Goal: Task Accomplishment & Management: Use online tool/utility

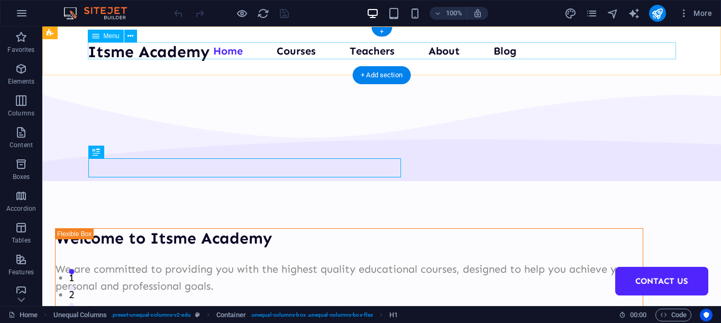
click at [221, 46] on nav "Home Courses Teachers About Blog Contact Us" at bounding box center [382, 50] width 588 height 17
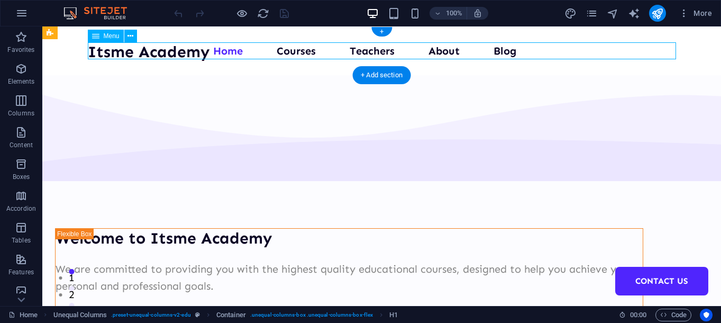
click at [221, 46] on nav "Home Courses Teachers About Blog Contact Us" at bounding box center [382, 50] width 588 height 17
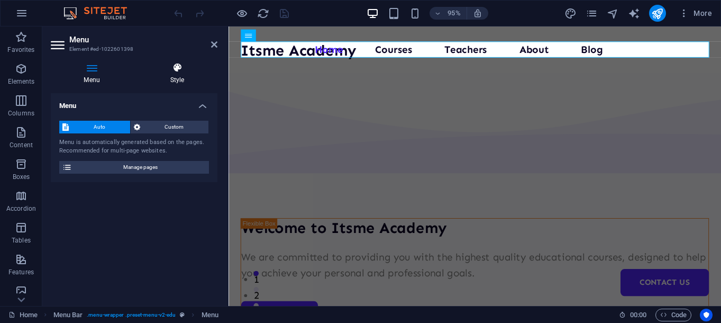
click at [179, 78] on h4 "Style" at bounding box center [177, 73] width 80 height 22
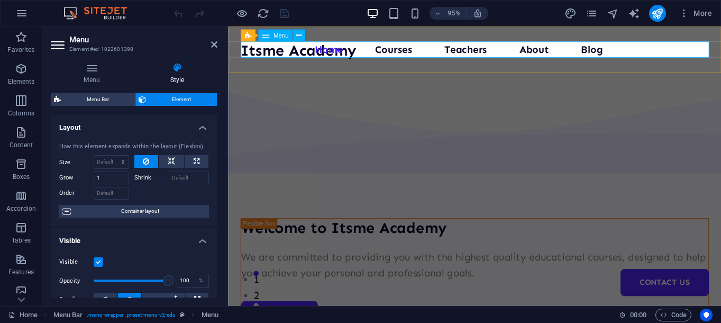
click at [398, 48] on nav "Home Courses Teachers About Blog Contact Us" at bounding box center [487, 50] width 493 height 17
click at [172, 156] on icon at bounding box center [171, 161] width 7 height 13
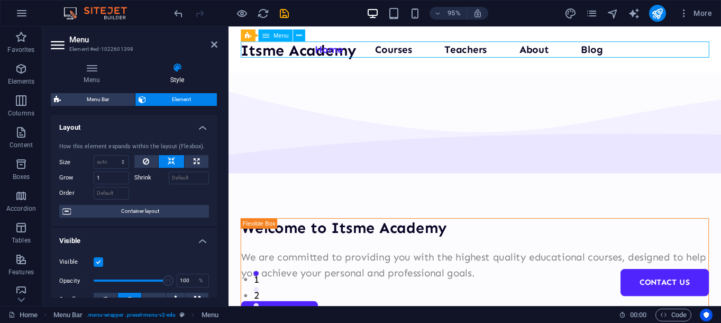
drag, startPoint x: 374, startPoint y: 52, endPoint x: 420, endPoint y: 56, distance: 46.7
click at [420, 56] on nav "Home Courses Teachers About Blog Contact Us" at bounding box center [487, 50] width 493 height 17
click at [415, 50] on nav "Home Courses Teachers About Blog Contact Us" at bounding box center [487, 50] width 493 height 17
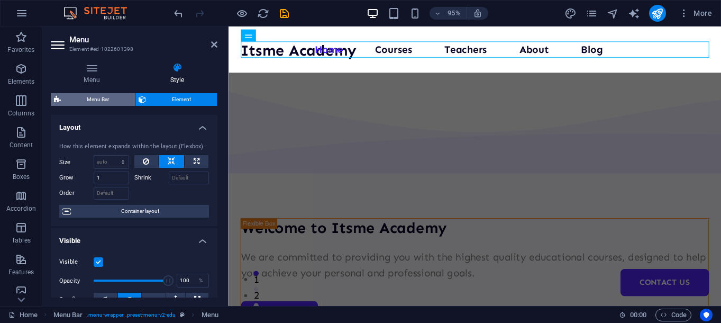
click at [112, 98] on span "Menu Bar" at bounding box center [98, 99] width 68 height 13
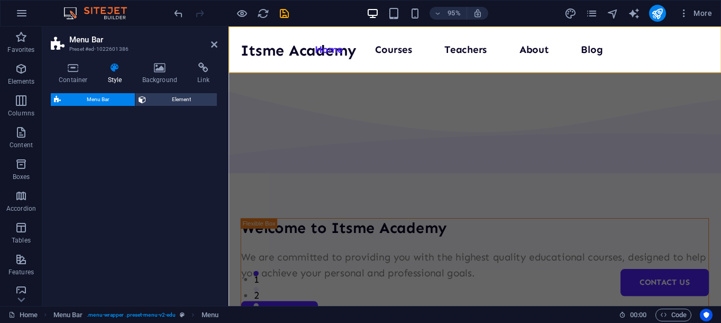
select select "px"
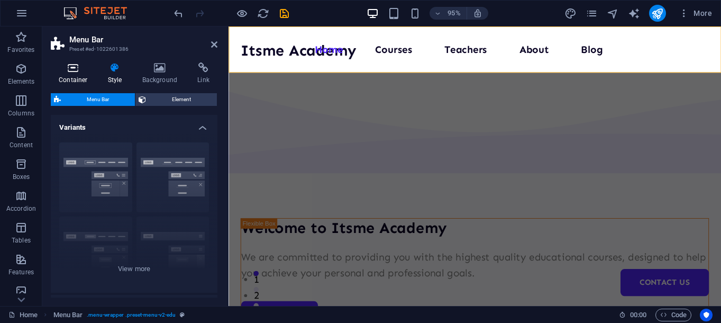
click at [83, 71] on icon at bounding box center [73, 67] width 45 height 11
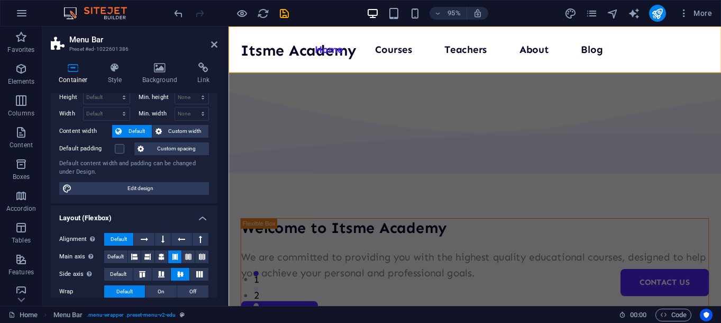
scroll to position [54, 0]
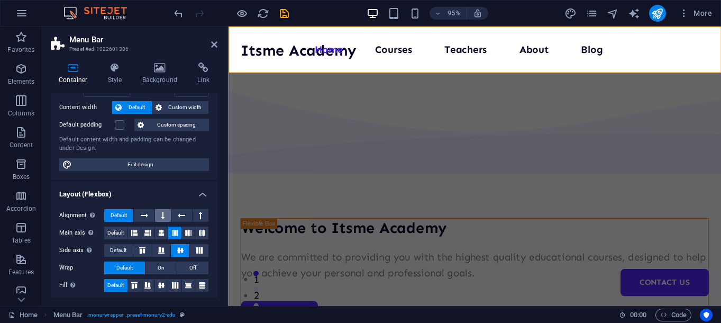
click at [160, 216] on button at bounding box center [163, 215] width 16 height 13
click at [144, 216] on icon at bounding box center [144, 215] width 7 height 13
click at [125, 213] on span "Default" at bounding box center [119, 215] width 16 height 13
click at [188, 217] on button at bounding box center [181, 215] width 20 height 13
click at [200, 215] on icon at bounding box center [200, 215] width 3 height 13
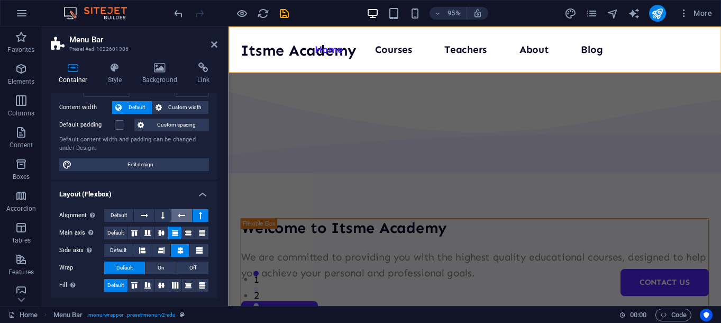
click at [173, 215] on button at bounding box center [181, 215] width 20 height 13
click at [148, 215] on icon at bounding box center [144, 215] width 7 height 13
click at [135, 215] on button at bounding box center [144, 215] width 20 height 13
click at [125, 215] on span "Default" at bounding box center [119, 215] width 16 height 13
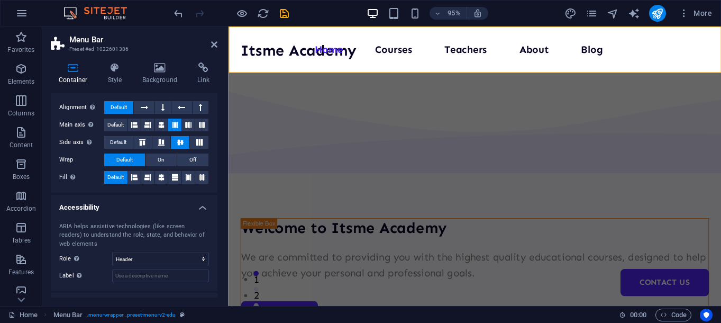
scroll to position [108, 0]
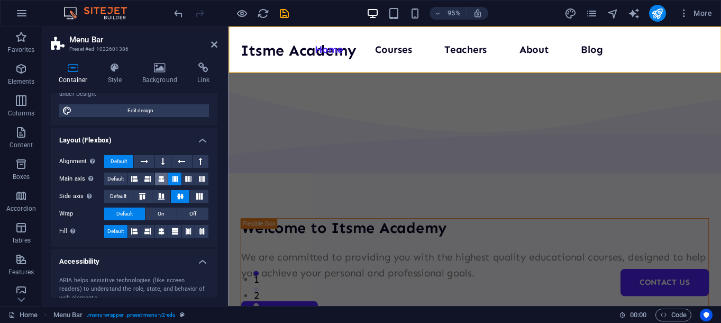
click at [164, 180] on icon at bounding box center [161, 178] width 6 height 13
drag, startPoint x: 149, startPoint y: 178, endPoint x: 143, endPoint y: 177, distance: 5.3
click at [148, 178] on icon at bounding box center [147, 178] width 6 height 13
click at [128, 177] on button "Default" at bounding box center [115, 178] width 23 height 13
click at [198, 196] on icon at bounding box center [199, 196] width 13 height 6
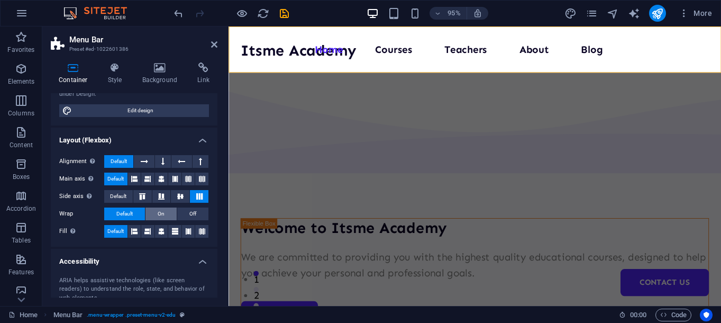
click at [161, 214] on span "On" at bounding box center [161, 213] width 7 height 13
click at [135, 212] on button "Default" at bounding box center [124, 213] width 41 height 13
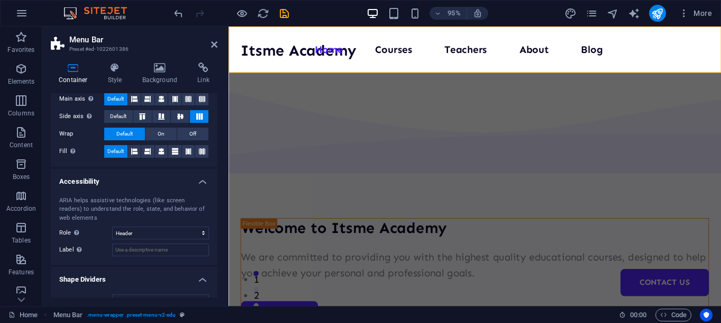
scroll to position [206, 0]
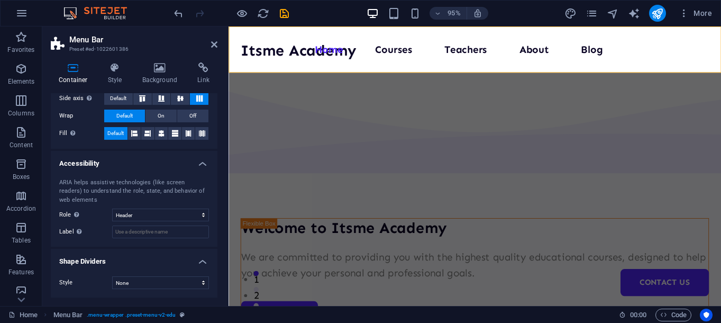
click at [150, 289] on div "Style None Triangle Square Diagonal Polygon 1 Polygon 2 Zigzag Multiple Zigzags…" at bounding box center [134, 283] width 167 height 30
click at [335, 51] on div "Itsme Academy" at bounding box center [302, 51] width 122 height 19
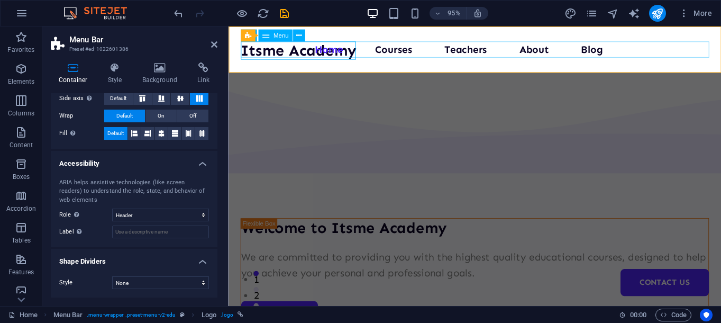
click at [387, 50] on nav "Home Courses Teachers About Blog Contact Us" at bounding box center [487, 50] width 493 height 17
click at [438, 49] on nav "Home Courses Teachers About Blog Contact Us" at bounding box center [487, 50] width 493 height 17
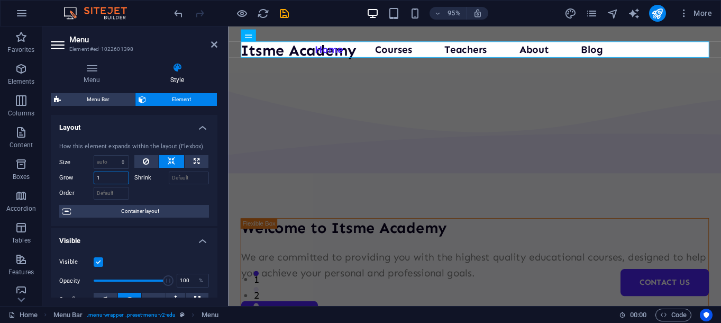
click at [125, 176] on input "1" at bounding box center [111, 177] width 35 height 13
type input "2"
click at [147, 190] on div at bounding box center [171, 191] width 75 height 15
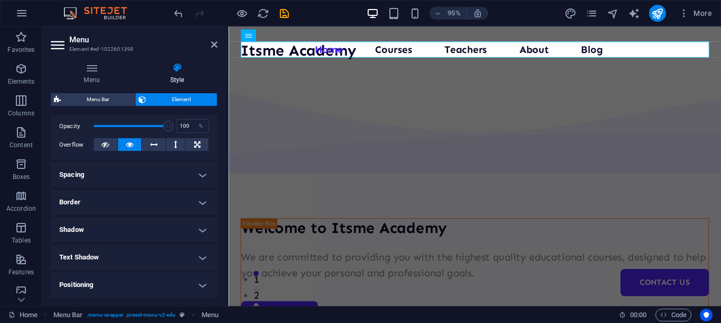
scroll to position [162, 0]
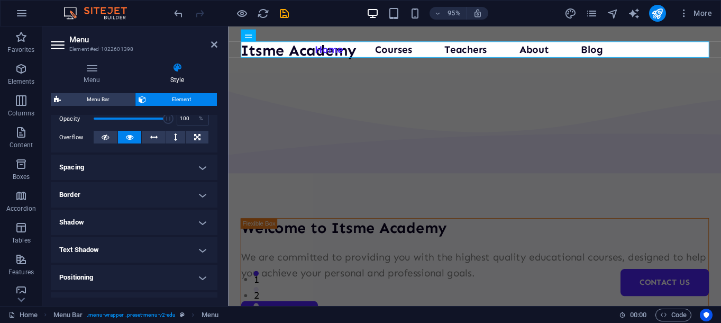
click at [143, 168] on h4 "Spacing" at bounding box center [134, 166] width 167 height 25
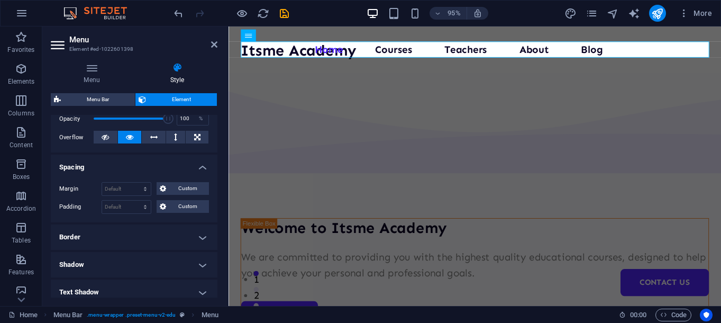
click at [143, 168] on h4 "Spacing" at bounding box center [134, 163] width 167 height 19
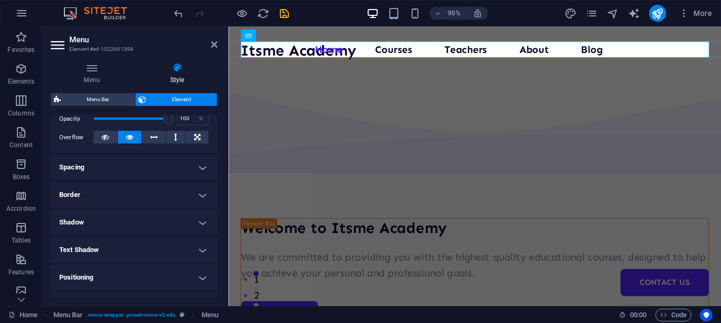
click at [135, 178] on h4 "Spacing" at bounding box center [134, 166] width 167 height 25
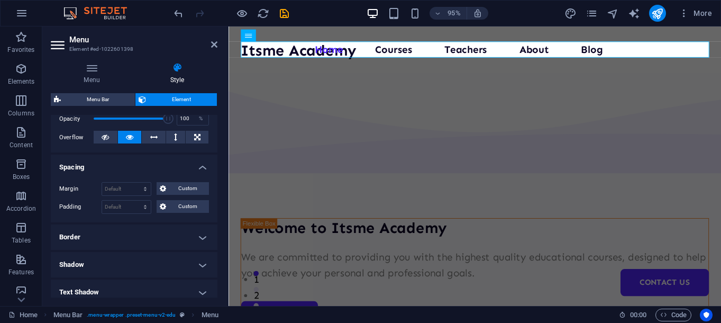
click at [150, 167] on h4 "Spacing" at bounding box center [134, 163] width 167 height 19
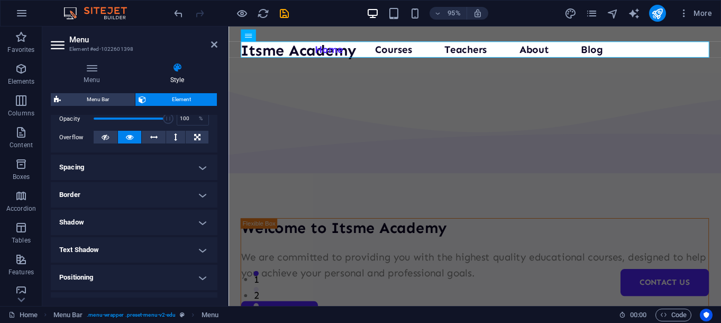
click at [149, 192] on h4 "Border" at bounding box center [134, 194] width 167 height 25
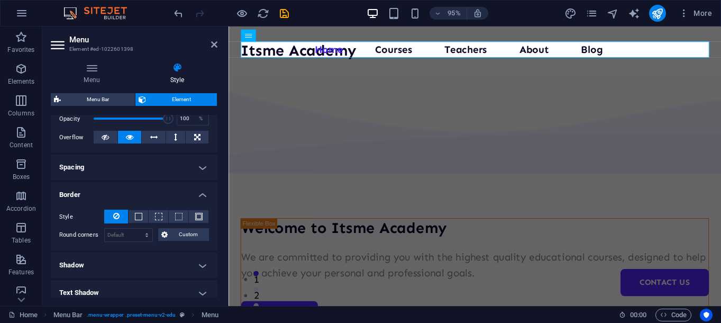
click at [149, 192] on h4 "Border" at bounding box center [134, 191] width 167 height 19
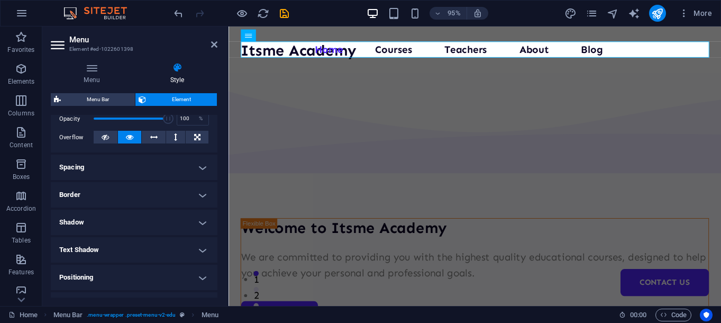
click at [104, 171] on h4 "Spacing" at bounding box center [134, 166] width 167 height 25
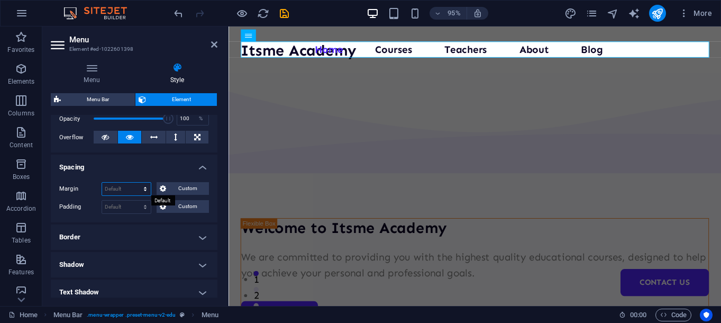
click at [129, 188] on select "Default auto px % rem vw vh Custom" at bounding box center [126, 189] width 49 height 13
select select "px"
click option "px" at bounding box center [0, 0] width 0 height 0
type input "6"
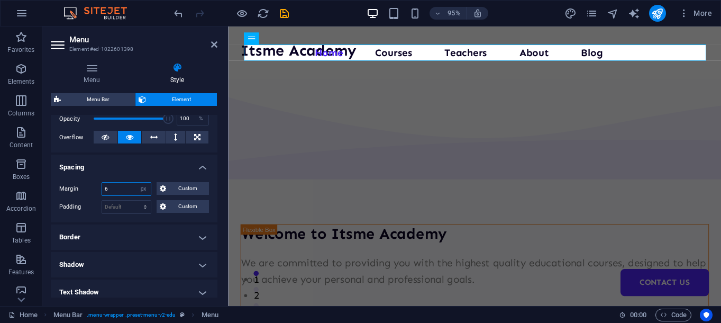
click at [121, 188] on input "6" at bounding box center [126, 189] width 49 height 13
click at [180, 190] on span "Custom" at bounding box center [187, 188] width 37 height 13
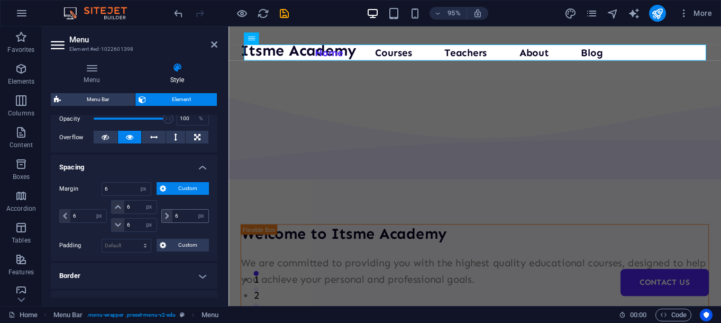
click at [167, 216] on icon at bounding box center [167, 216] width 4 height 6
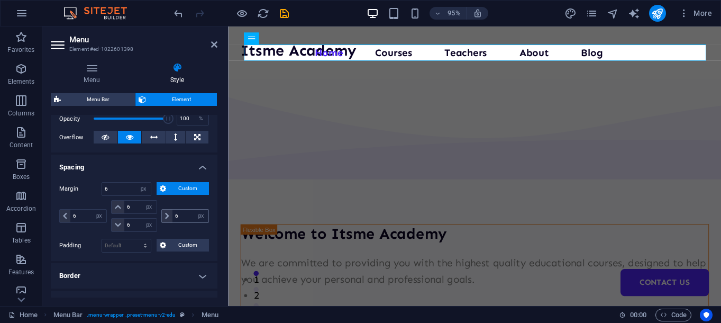
click at [167, 216] on icon at bounding box center [167, 216] width 4 height 6
click at [179, 212] on input "6" at bounding box center [190, 216] width 36 height 13
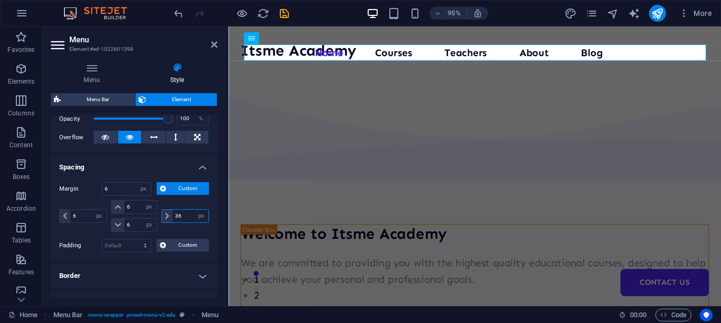
type input "37"
select select "DISABLED_OPTION_VALUE"
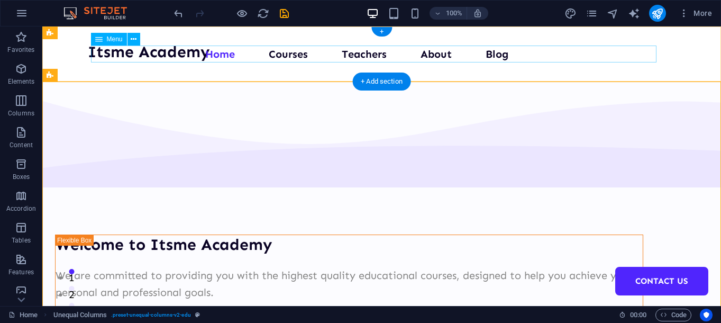
click at [227, 57] on nav "Home Courses Teachers About Blog Contact Us" at bounding box center [374, 54] width 566 height 17
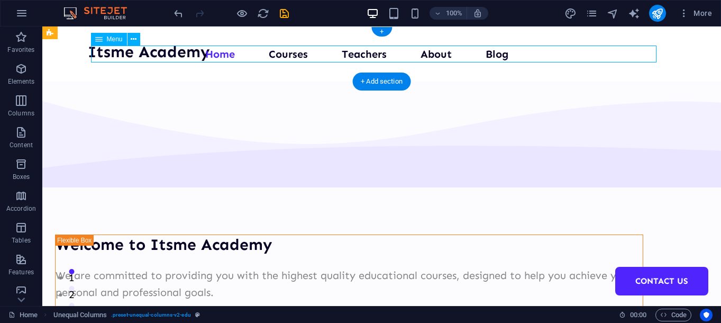
click at [227, 57] on nav "Home Courses Teachers About Blog Contact Us" at bounding box center [374, 54] width 566 height 17
select select "px"
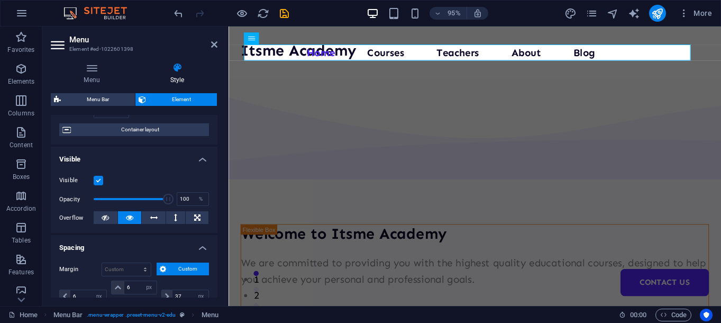
scroll to position [108, 0]
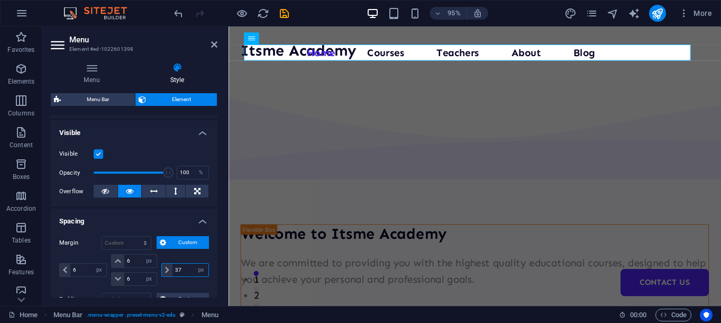
click at [184, 269] on input "37" at bounding box center [190, 269] width 36 height 13
click at [165, 268] on icon at bounding box center [167, 270] width 4 height 6
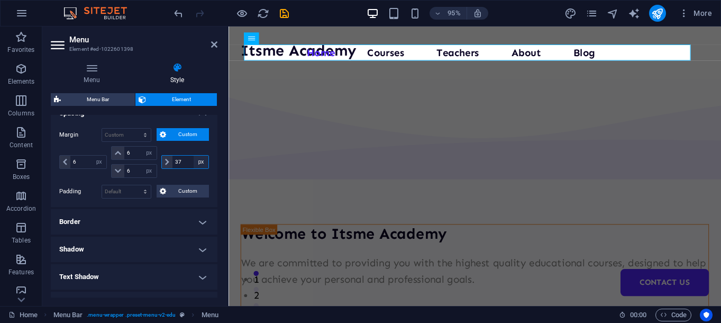
click at [202, 160] on select "auto px % rem vw vh" at bounding box center [201, 162] width 15 height 13
select select "rem"
click option "rem" at bounding box center [0, 0] width 0 height 0
click at [185, 165] on input "2.3125" at bounding box center [190, 162] width 36 height 13
click at [182, 160] on input "2.3125" at bounding box center [190, 162] width 36 height 13
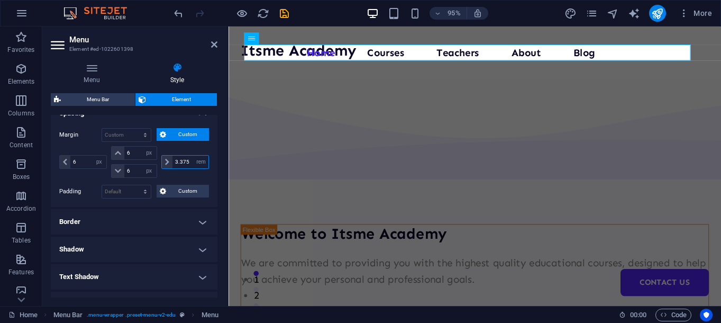
type input "3.4375"
click at [81, 159] on input "6" at bounding box center [88, 162] width 36 height 13
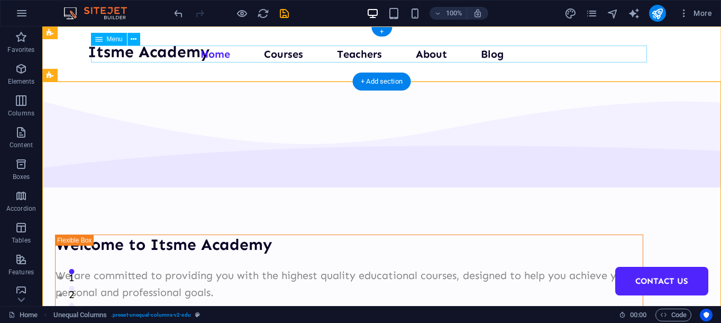
click at [221, 59] on nav "Home Courses Teachers About Blog Contact Us" at bounding box center [369, 54] width 556 height 17
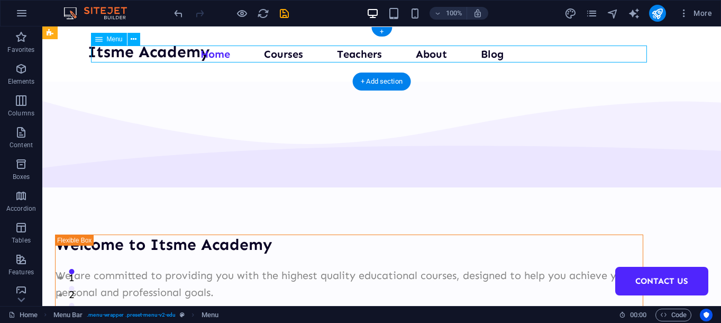
click at [221, 59] on nav "Home Courses Teachers About Blog Contact Us" at bounding box center [369, 54] width 556 height 17
select select "px"
select select "rem"
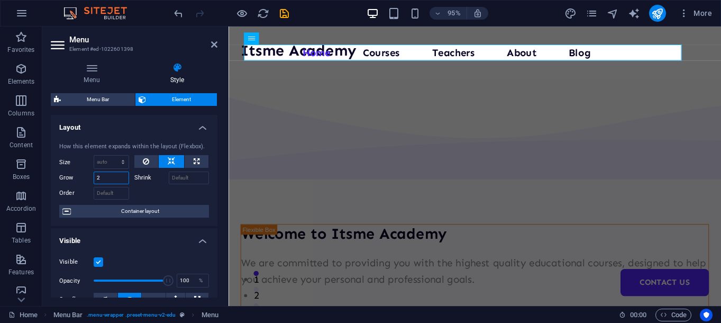
click at [113, 176] on input "2" at bounding box center [111, 177] width 35 height 13
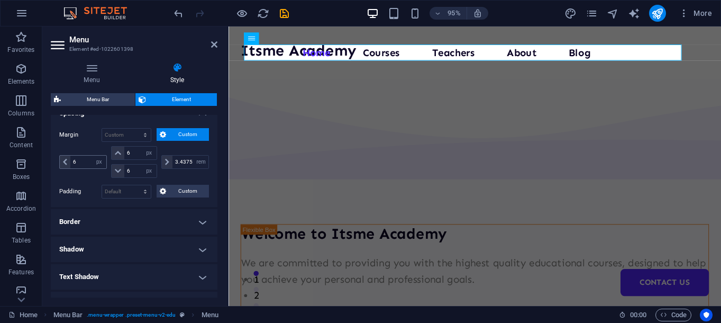
click at [68, 165] on span at bounding box center [65, 162] width 11 height 13
click at [85, 163] on input "6" at bounding box center [88, 162] width 36 height 13
drag, startPoint x: 85, startPoint y: 163, endPoint x: 60, endPoint y: 160, distance: 24.5
click at [70, 160] on input "6" at bounding box center [88, 162] width 36 height 13
type input "4"
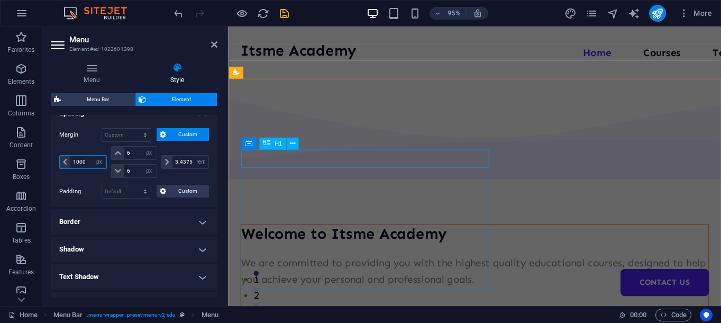
type input "1000"
click at [401, 235] on div "Welcome to Itsme Academy" at bounding box center [488, 244] width 492 height 19
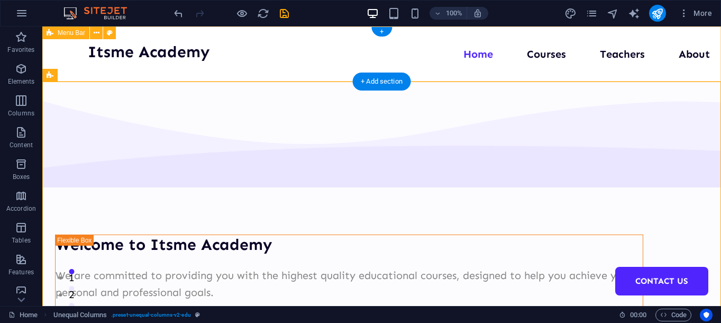
click at [462, 63] on div "Itsme Academy Menu Home Courses Teachers About Blog Contact Us" at bounding box center [381, 53] width 679 height 55
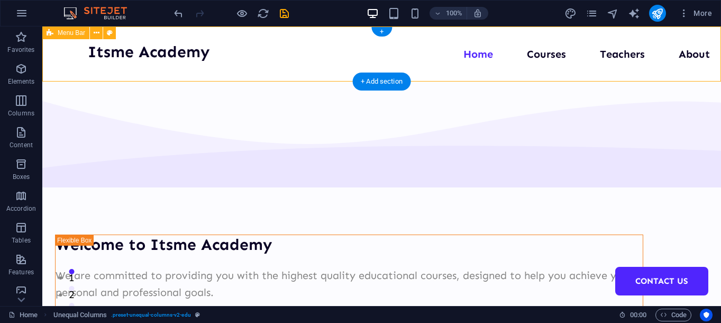
click at [462, 63] on div "Itsme Academy Menu Home Courses Teachers About Blog Contact Us" at bounding box center [381, 53] width 679 height 55
select select "header"
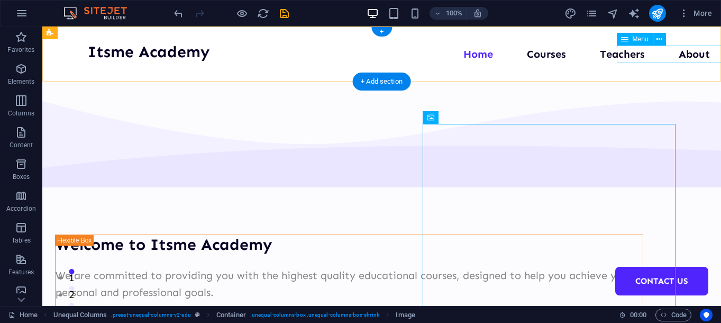
click at [647, 56] on nav "Home Courses Teachers About Blog Contact Us" at bounding box center [632, 54] width 30 height 17
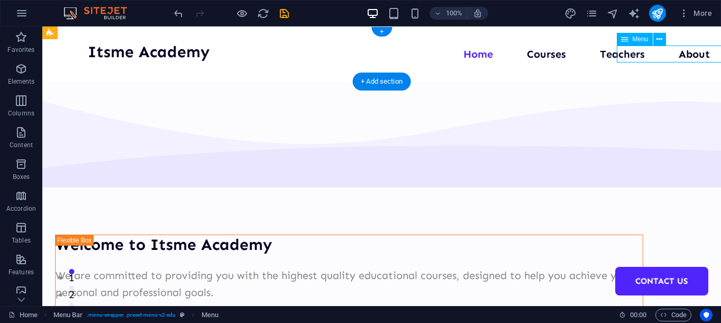
click at [647, 56] on nav "Home Courses Teachers About Blog Contact Us" at bounding box center [632, 54] width 30 height 17
select select "px"
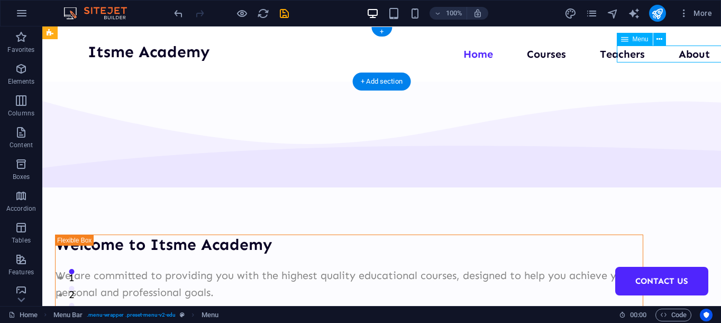
select select "rem"
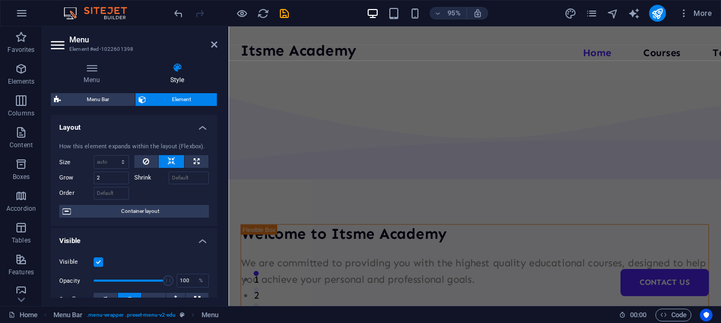
scroll to position [162, 0]
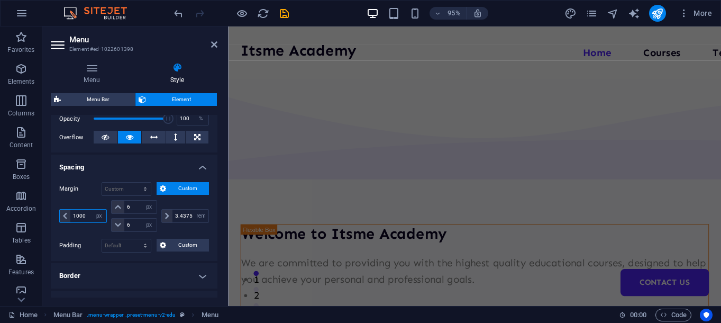
drag, startPoint x: 85, startPoint y: 215, endPoint x: 46, endPoint y: 206, distance: 40.2
click at [70, 210] on input "1000" at bounding box center [88, 216] width 36 height 13
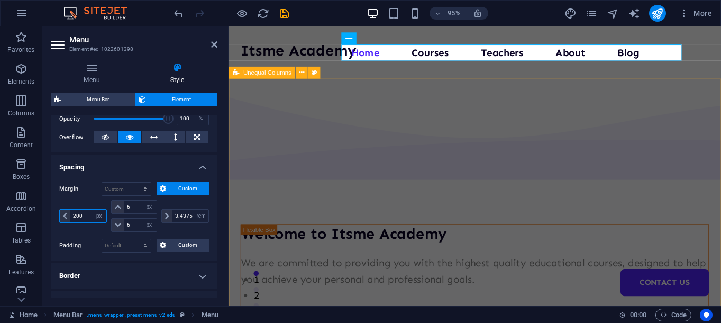
type input "200"
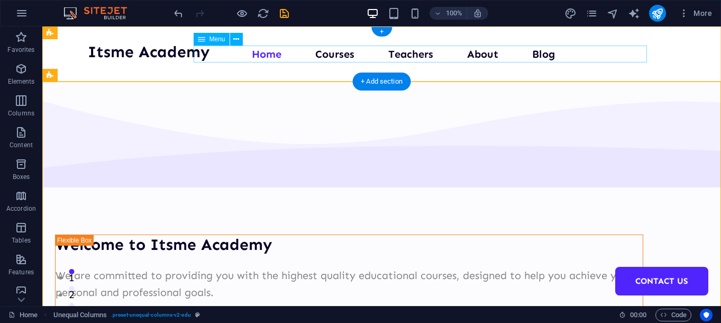
click at [338, 50] on nav "Home Courses Teachers About Blog Contact Us" at bounding box center [420, 54] width 453 height 17
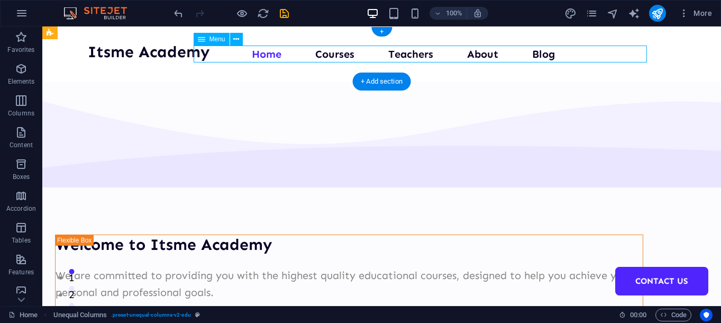
click at [338, 50] on nav "Home Courses Teachers About Blog Contact Us" at bounding box center [420, 54] width 453 height 17
select select "px"
select select "rem"
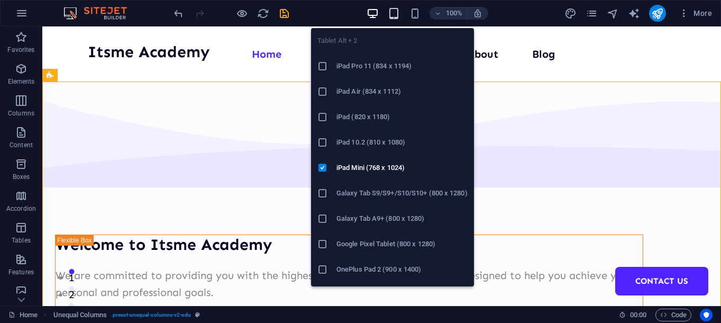
click at [398, 18] on icon "button" at bounding box center [394, 13] width 12 height 12
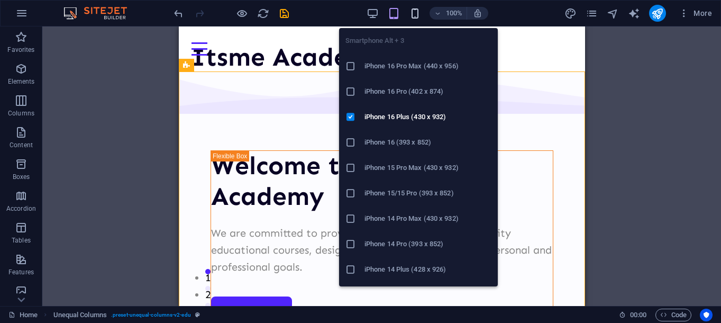
click at [410, 13] on icon "button" at bounding box center [415, 13] width 12 height 12
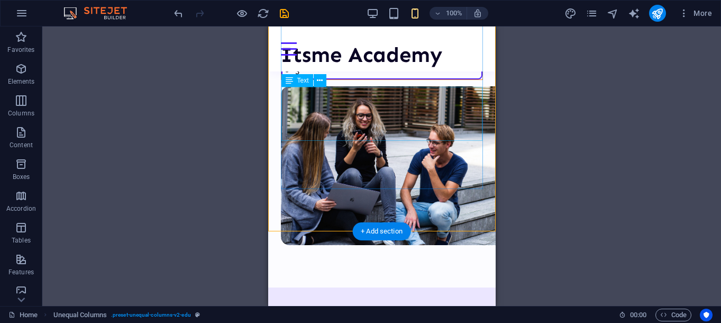
scroll to position [0, 0]
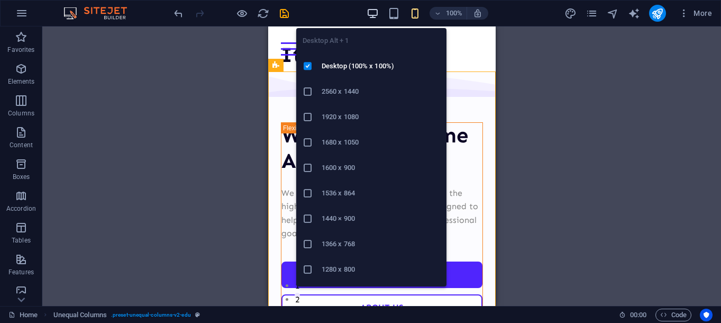
click at [375, 13] on icon "button" at bounding box center [373, 13] width 12 height 12
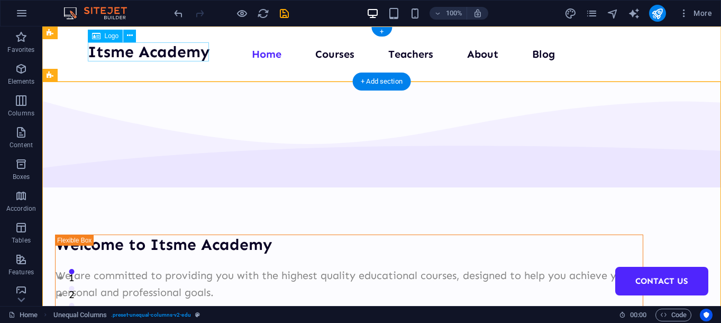
click at [163, 51] on div "Itsme Academy" at bounding box center [149, 51] width 122 height 19
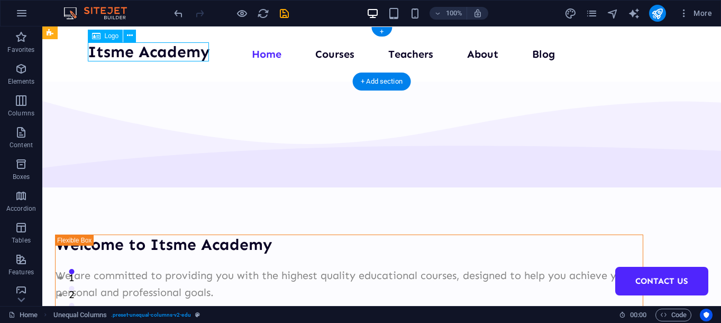
click at [163, 51] on div "Itsme Academy" at bounding box center [149, 51] width 122 height 19
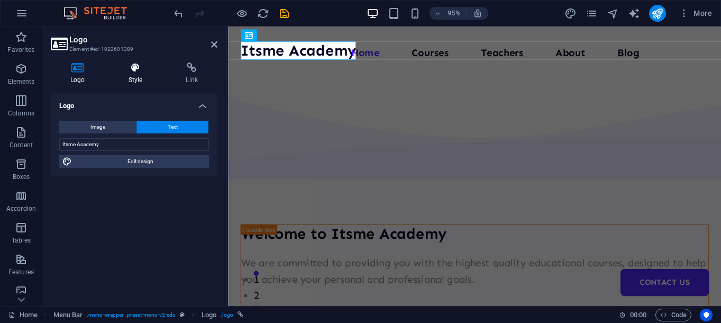
click at [134, 67] on icon at bounding box center [135, 67] width 53 height 11
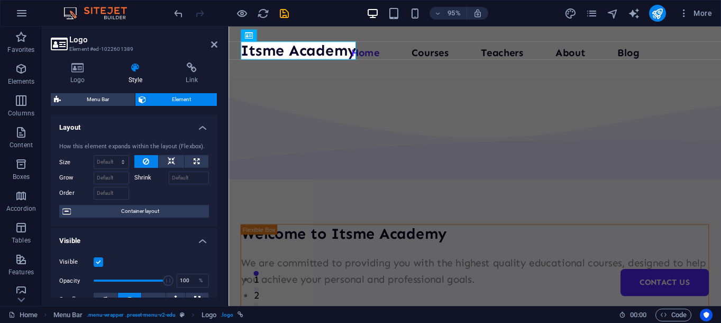
scroll to position [17, 0]
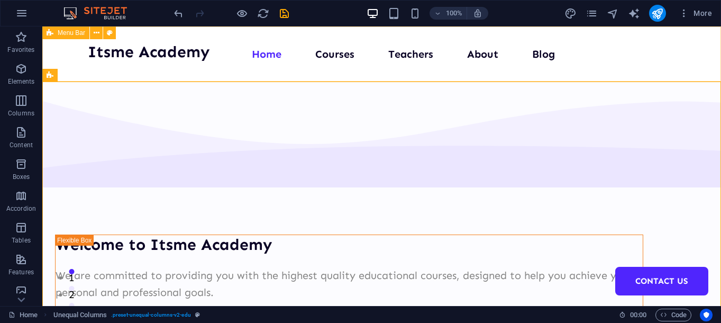
click at [621, 65] on div "Itsme Academy Menu Home Courses Teachers About Blog Contact Us" at bounding box center [381, 53] width 679 height 55
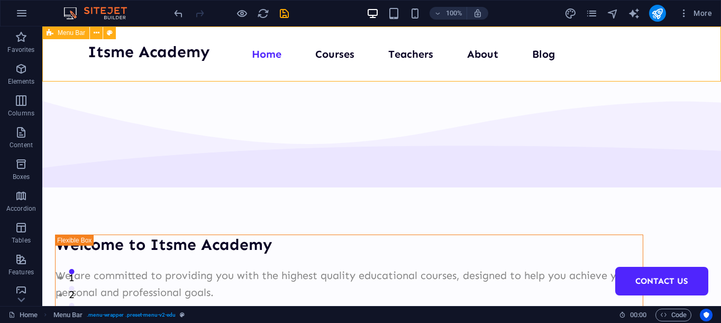
click at [621, 65] on div "Itsme Academy Menu Home Courses Teachers About Blog Contact Us" at bounding box center [381, 53] width 679 height 55
select select "header"
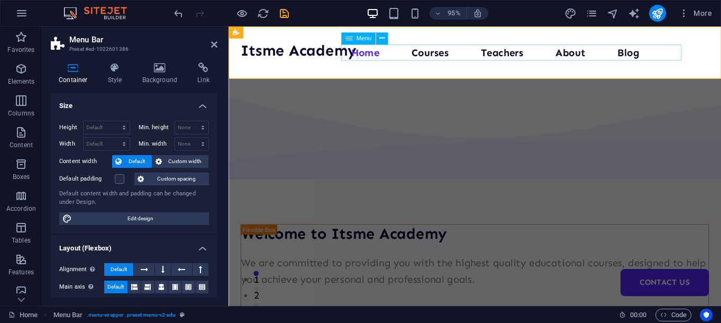
click at [702, 57] on nav "Home Courses Teachers About Blog Contact Us" at bounding box center [526, 54] width 358 height 17
select select "px"
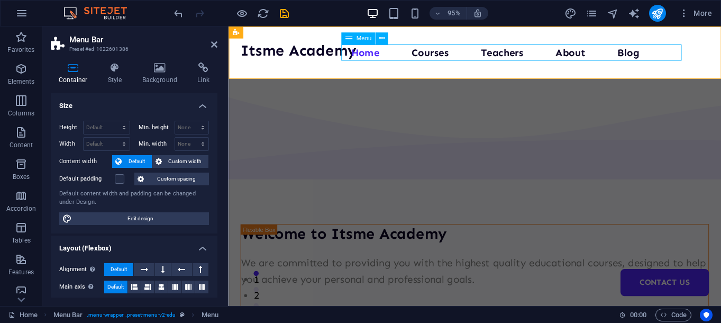
select select "rem"
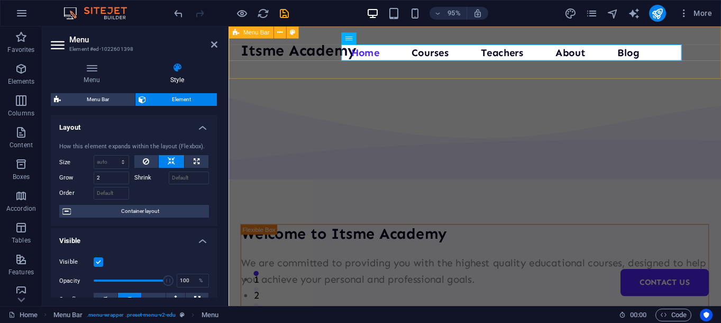
click at [715, 61] on div "Itsme Academy Menu Home Courses Teachers About Blog Contact Us" at bounding box center [488, 53] width 519 height 55
select select "header"
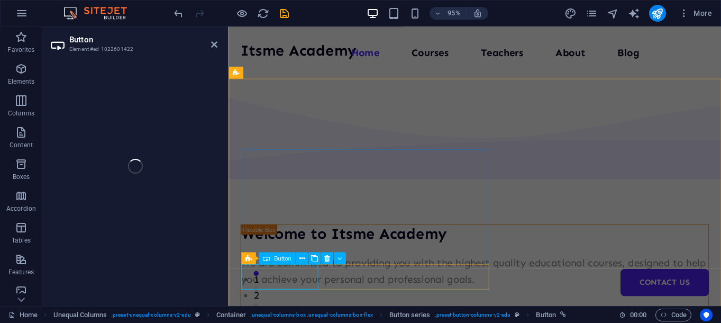
select select "px"
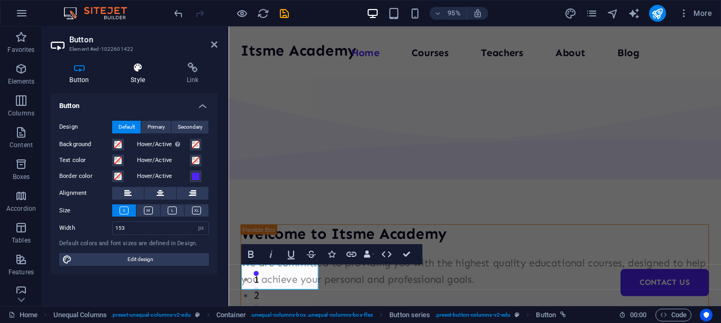
click at [140, 73] on icon at bounding box center [138, 67] width 52 height 11
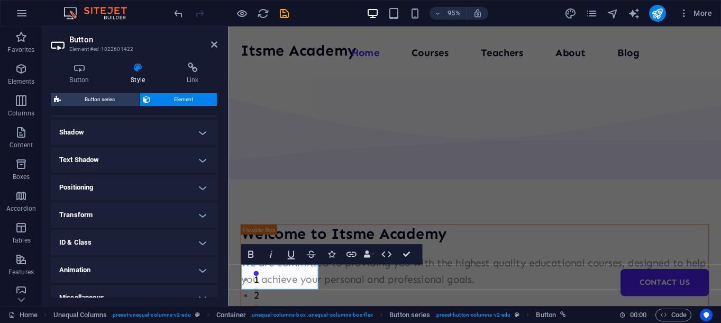
scroll to position [265, 0]
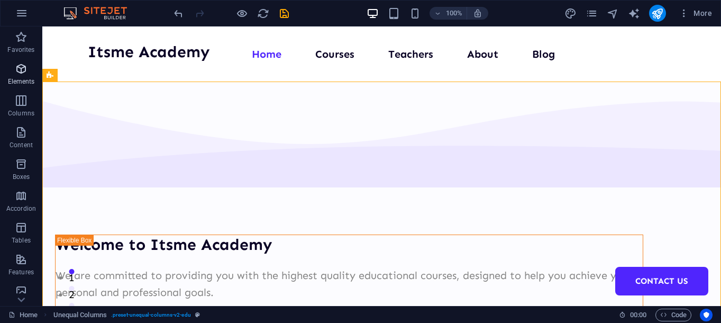
click at [27, 72] on icon "button" at bounding box center [21, 68] width 13 height 13
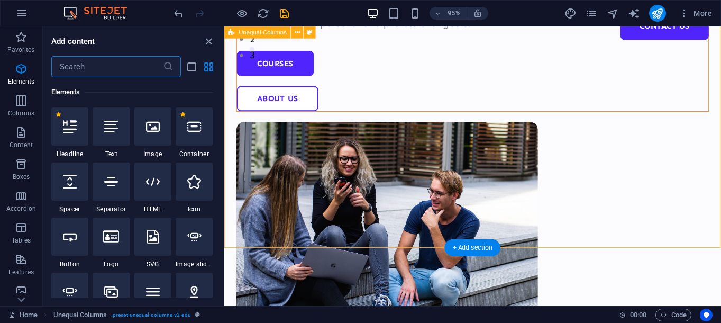
scroll to position [0, 0]
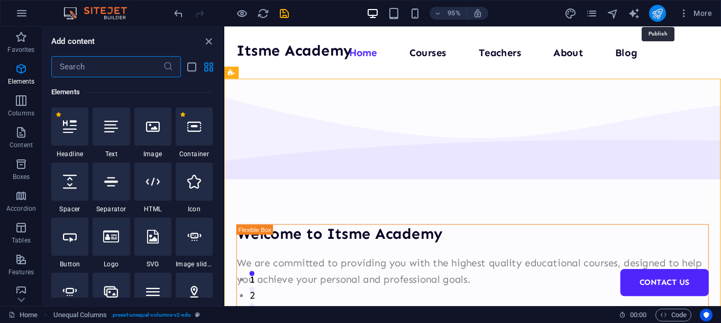
click at [658, 11] on icon "publish" at bounding box center [657, 13] width 12 height 12
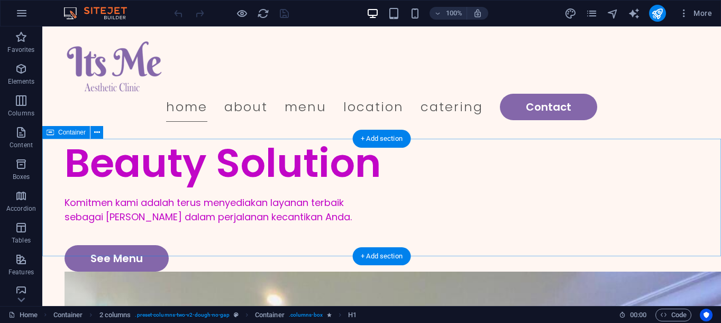
scroll to position [121, 0]
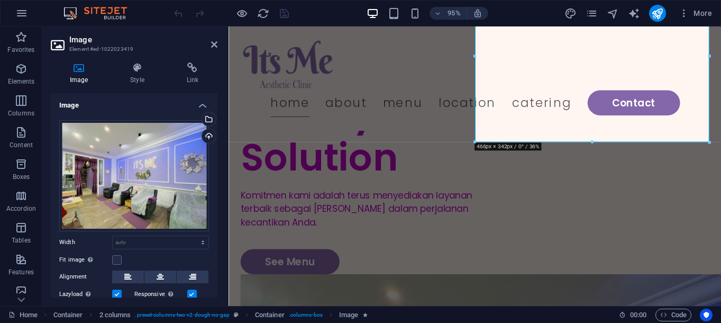
scroll to position [0, 0]
click at [122, 76] on h4 "Style" at bounding box center [139, 73] width 56 height 22
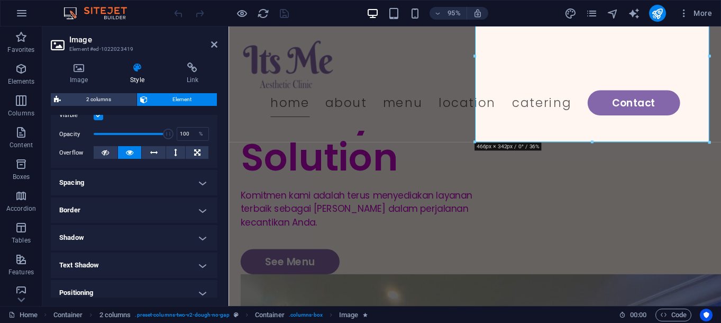
scroll to position [162, 0]
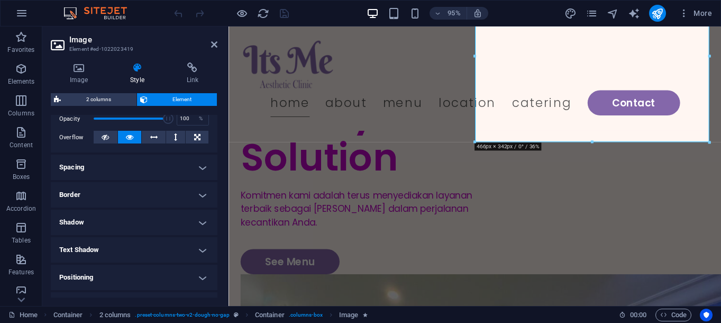
click at [140, 197] on h4 "Border" at bounding box center [134, 194] width 167 height 25
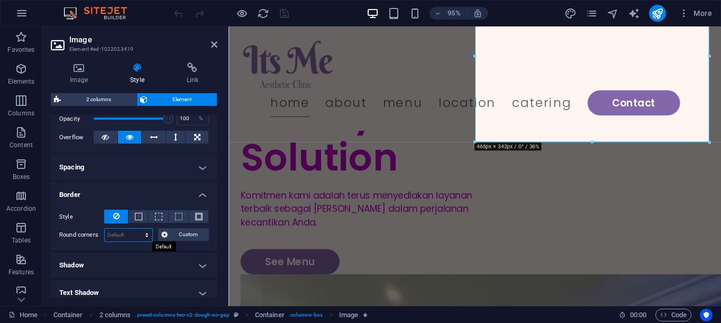
click at [144, 233] on select "Default px rem % vh vw Custom" at bounding box center [129, 235] width 48 height 13
select select "px"
click option "px" at bounding box center [0, 0] width 0 height 0
click at [138, 232] on input "0" at bounding box center [129, 235] width 48 height 13
drag, startPoint x: 138, startPoint y: 232, endPoint x: 43, endPoint y: 232, distance: 94.7
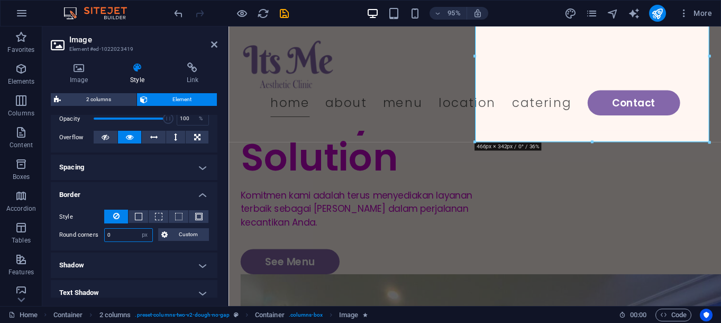
click at [105, 232] on input "0" at bounding box center [129, 235] width 48 height 13
type input "20"
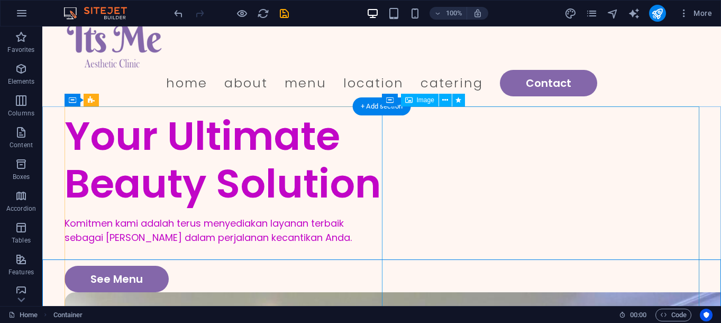
scroll to position [0, 0]
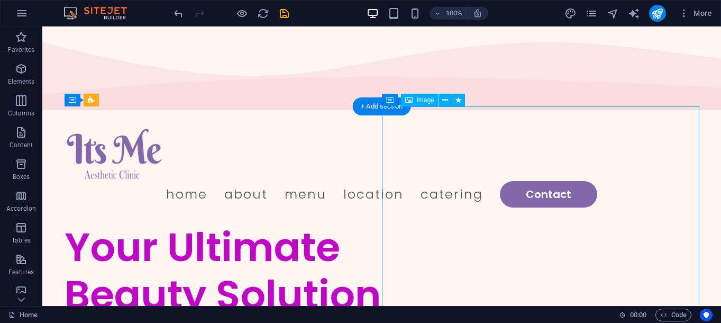
select select "px"
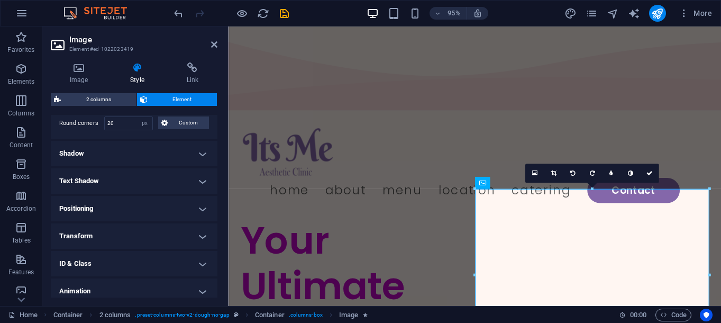
scroll to position [307, 0]
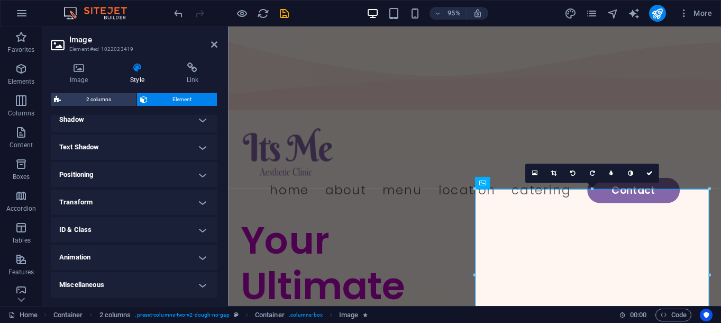
click at [126, 176] on h4 "Positioning" at bounding box center [134, 174] width 167 height 25
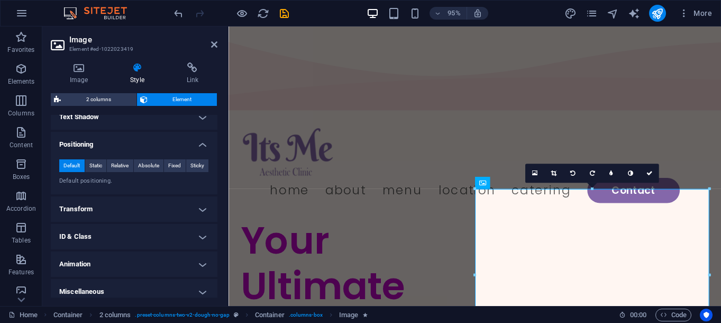
scroll to position [344, 0]
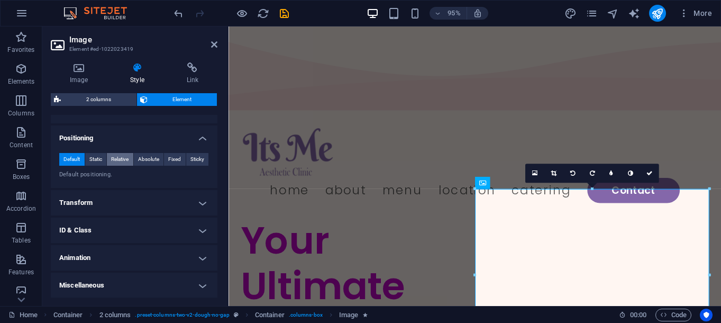
click at [121, 162] on span "Relative" at bounding box center [119, 159] width 17 height 13
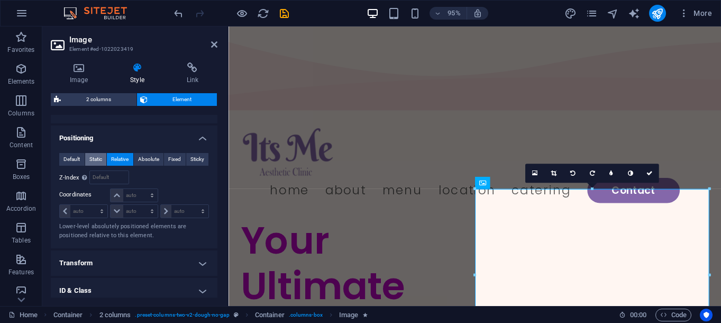
click at [88, 160] on button "Static" at bounding box center [96, 159] width 22 height 13
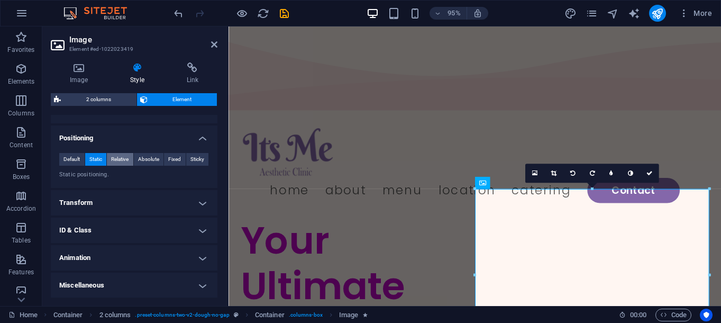
click at [113, 160] on span "Relative" at bounding box center [119, 159] width 17 height 13
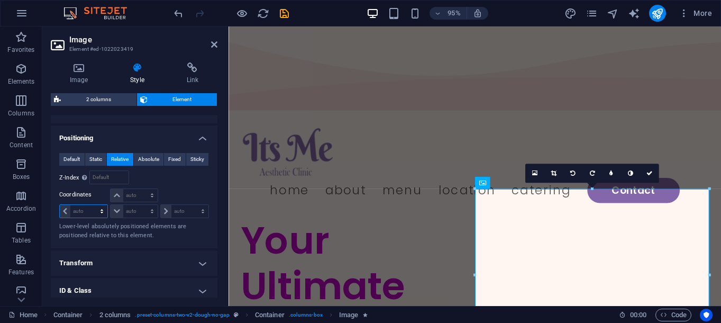
click at [96, 208] on select "auto px rem % em" at bounding box center [84, 211] width 48 height 13
select select "px"
click option "px" at bounding box center [0, 0] width 0 height 0
click at [84, 214] on input "0" at bounding box center [88, 211] width 37 height 13
drag, startPoint x: 83, startPoint y: 212, endPoint x: 58, endPoint y: 204, distance: 25.4
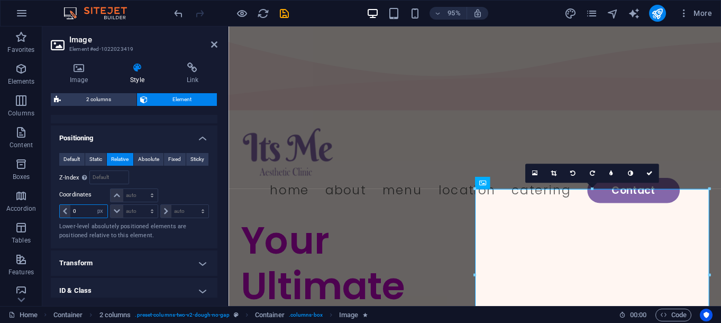
click at [70, 205] on input "0" at bounding box center [88, 211] width 37 height 13
type input "10"
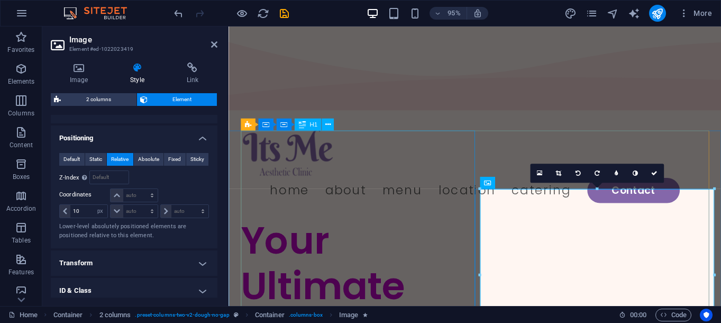
click at [424, 257] on div "Your Ultimate Beauty Solution" at bounding box center [364, 323] width 247 height 190
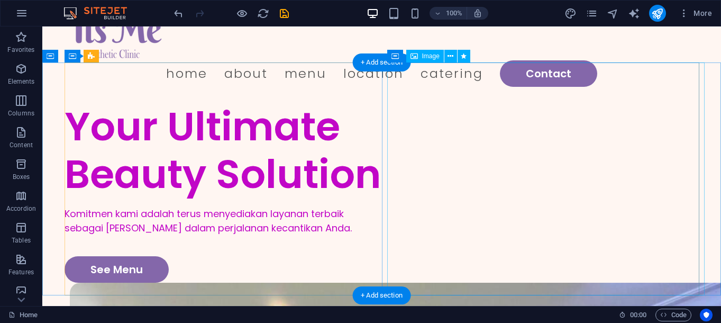
scroll to position [0, 0]
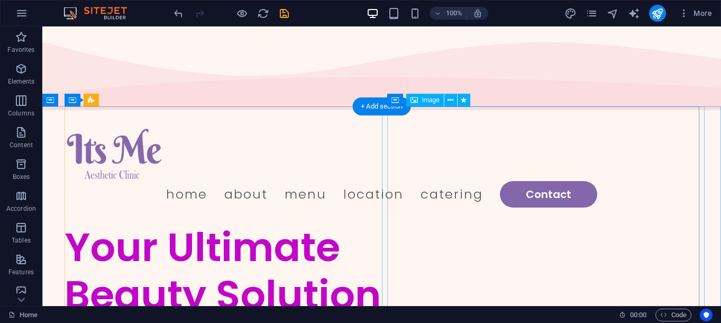
select select "px"
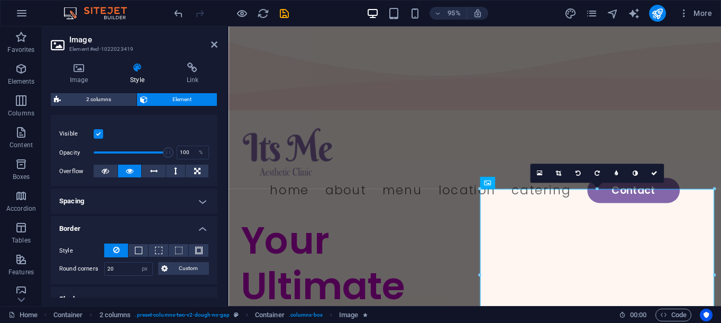
scroll to position [162, 0]
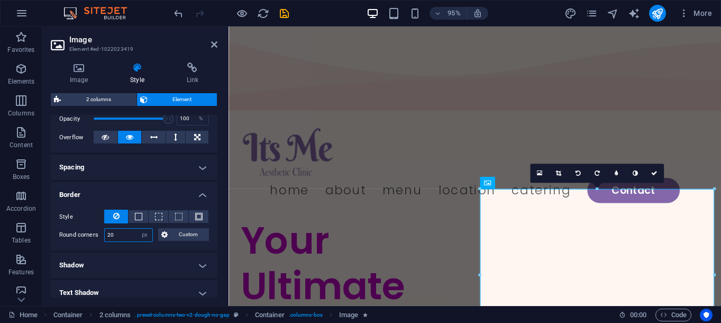
drag, startPoint x: 120, startPoint y: 232, endPoint x: 103, endPoint y: 231, distance: 17.0
click at [105, 231] on input "20" at bounding box center [129, 235] width 48 height 13
type input "50"
click at [124, 249] on div "Style - Width 1 auto px rem % vh vw Custom Custom 1 auto px rem % vh vw 1 auto …" at bounding box center [134, 225] width 167 height 49
click at [418, 228] on div "Your Ultimate Beauty Solution" at bounding box center [364, 323] width 247 height 190
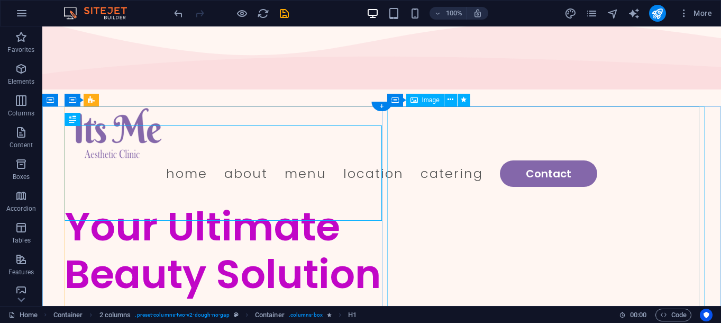
scroll to position [0, 0]
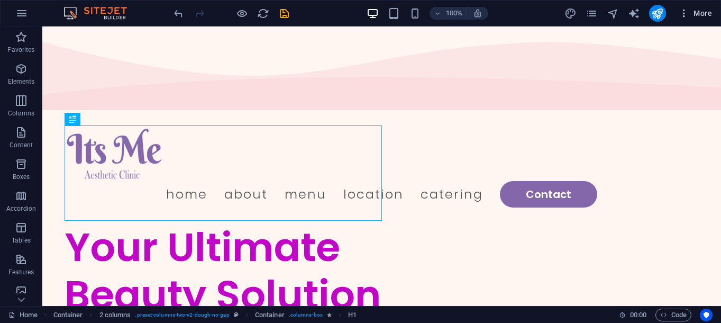
click at [696, 14] on span "More" at bounding box center [695, 13] width 33 height 11
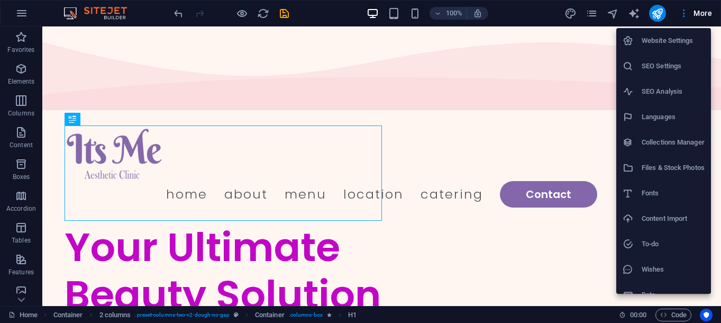
click at [437, 69] on div at bounding box center [360, 161] width 721 height 323
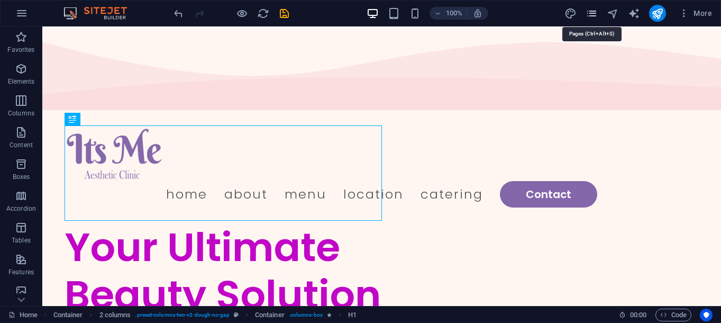
click at [597, 13] on icon "pages" at bounding box center [592, 13] width 12 height 12
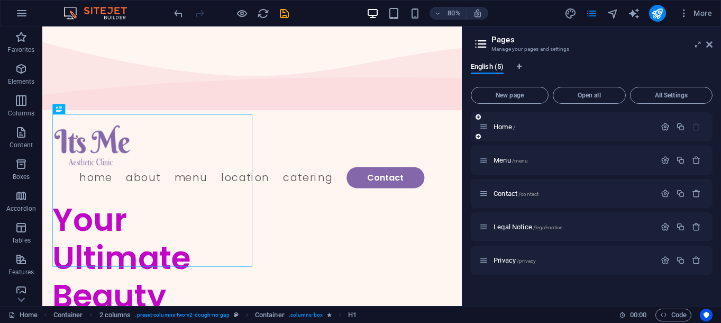
click at [477, 138] on icon at bounding box center [478, 136] width 5 height 6
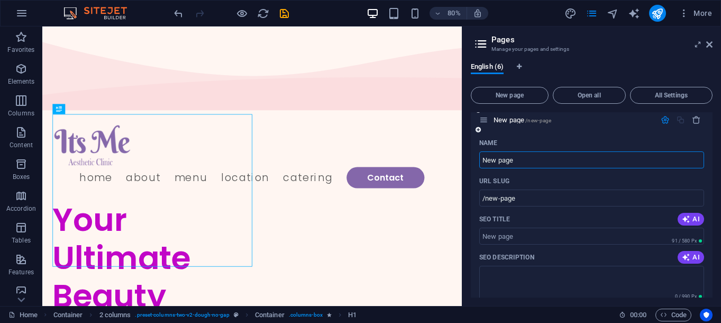
scroll to position [54, 0]
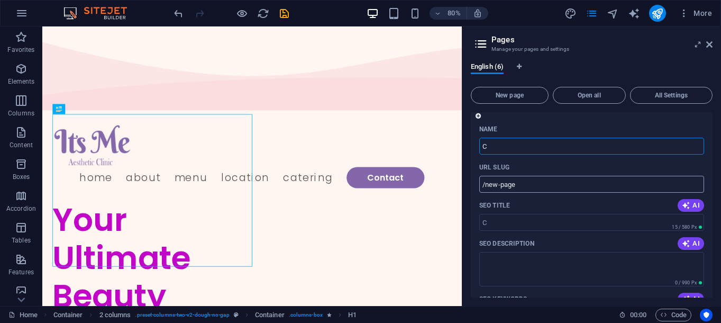
type input "Ca"
type input "/c"
type input "Caban"
type input "/cabang"
type input "C"
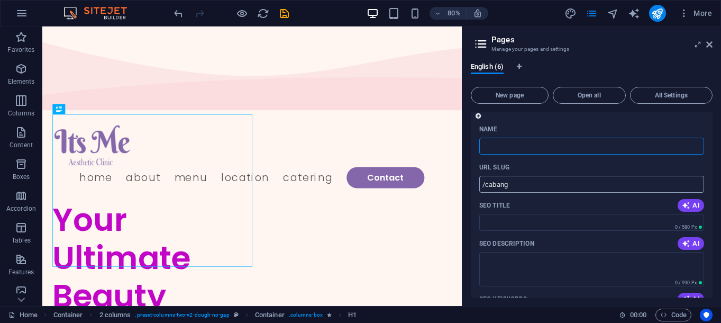
type input "/"
click at [516, 129] on div "Name" at bounding box center [591, 129] width 225 height 17
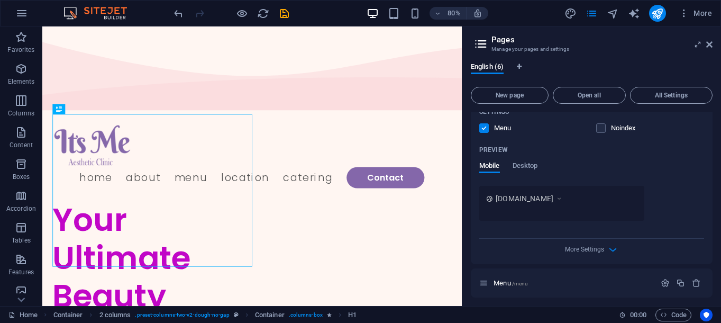
scroll to position [270, 0]
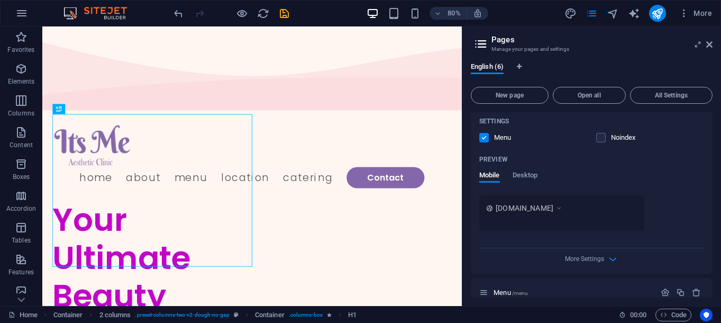
click at [562, 207] on icon at bounding box center [559, 208] width 7 height 11
click at [563, 207] on icon at bounding box center [559, 208] width 7 height 11
click at [708, 43] on icon at bounding box center [709, 44] width 6 height 8
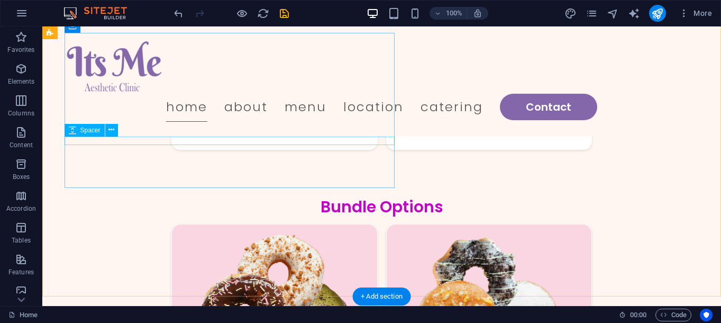
scroll to position [1568, 0]
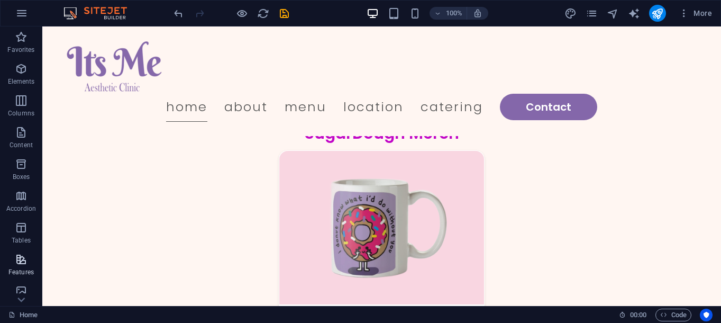
click at [21, 259] on icon "button" at bounding box center [21, 259] width 13 height 13
click at [19, 239] on p "Tables" at bounding box center [21, 240] width 19 height 8
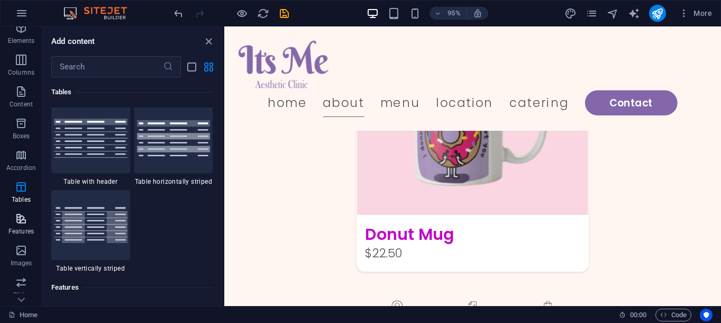
scroll to position [108, 0]
click at [19, 223] on p "Slider" at bounding box center [21, 227] width 16 height 8
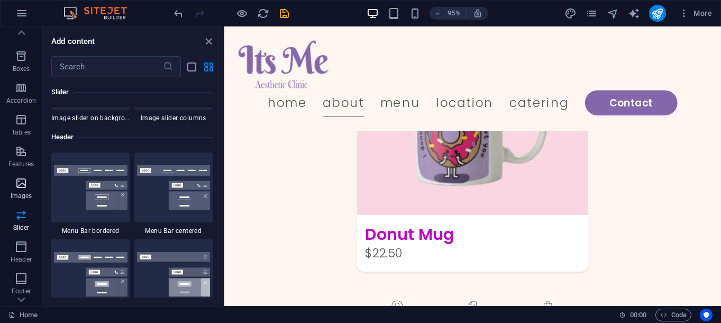
click at [19, 185] on icon "button" at bounding box center [21, 183] width 13 height 13
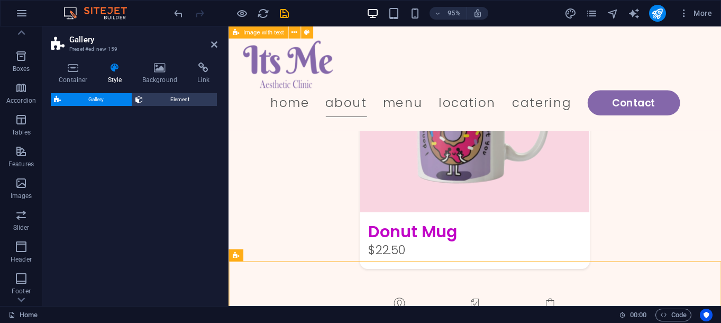
scroll to position [1833, 0]
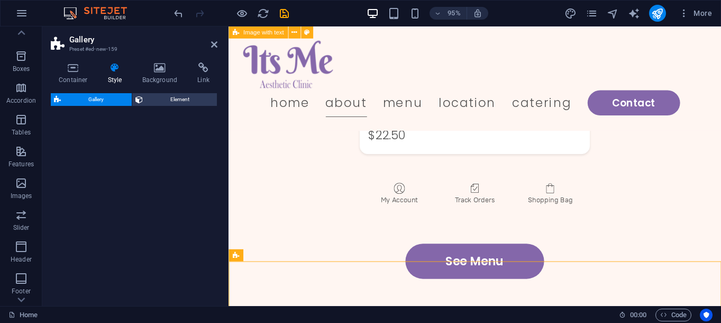
select select "rem"
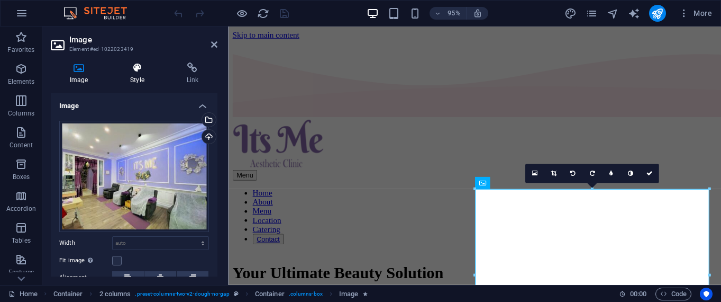
scroll to position [93, 0]
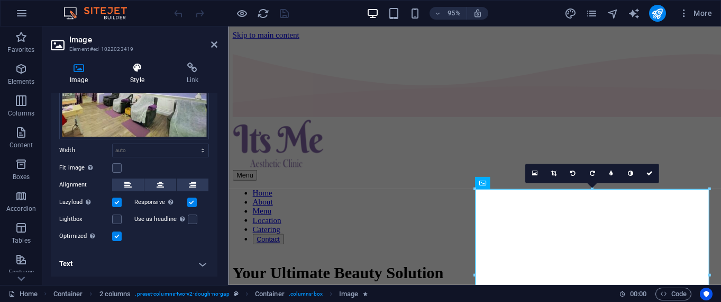
click at [137, 70] on icon at bounding box center [137, 67] width 52 height 11
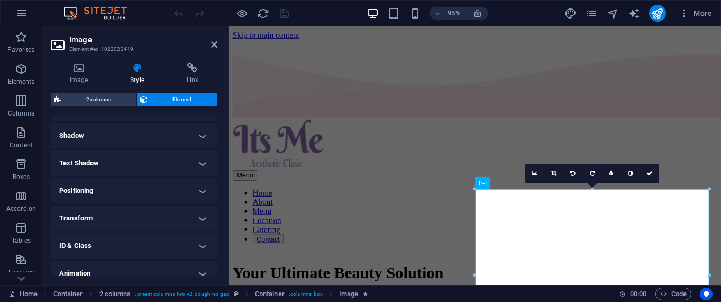
scroll to position [270, 0]
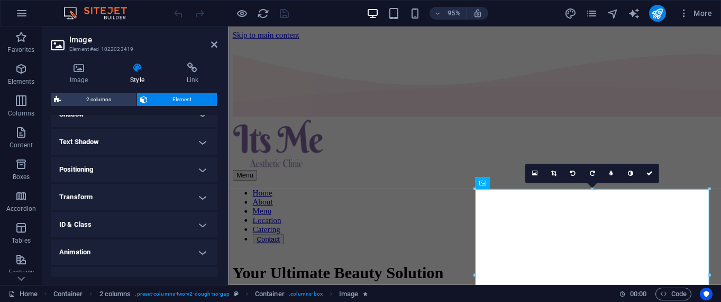
click at [138, 171] on h4 "Positioning" at bounding box center [134, 169] width 167 height 25
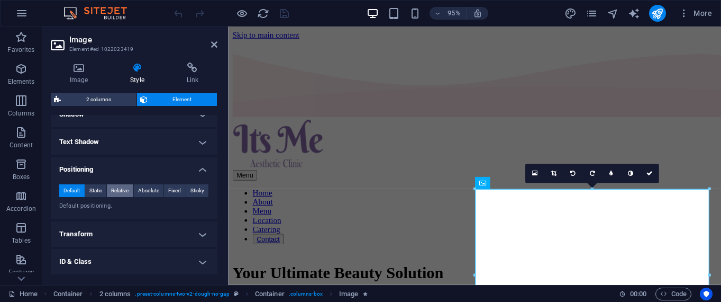
click at [123, 189] on span "Relative" at bounding box center [119, 190] width 17 height 13
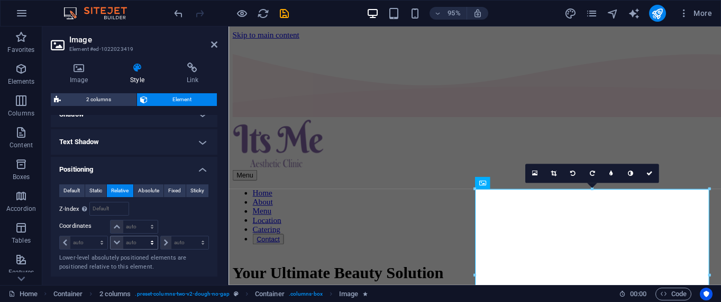
scroll to position [324, 0]
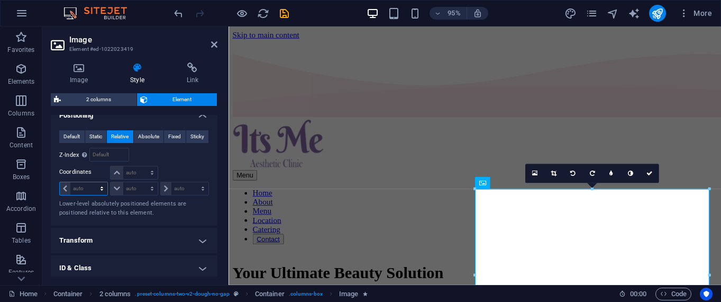
click at [91, 189] on select "auto px rem % em" at bounding box center [84, 188] width 48 height 13
select select "px"
click option "px" at bounding box center [0, 0] width 0 height 0
click at [83, 187] on input "0" at bounding box center [88, 188] width 37 height 13
drag, startPoint x: 83, startPoint y: 187, endPoint x: 64, endPoint y: 194, distance: 19.6
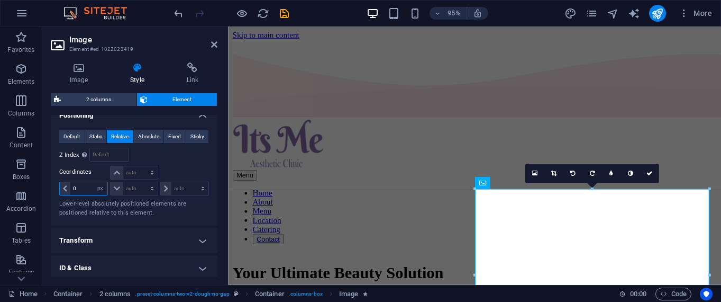
click at [70, 194] on input "0" at bounding box center [88, 188] width 37 height 13
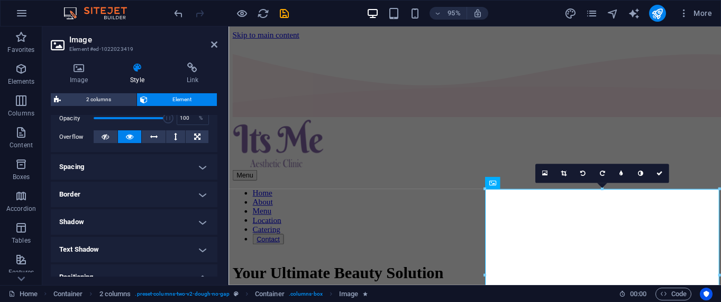
scroll to position [162, 0]
type input "20"
click at [113, 195] on h4 "Border" at bounding box center [134, 194] width 167 height 25
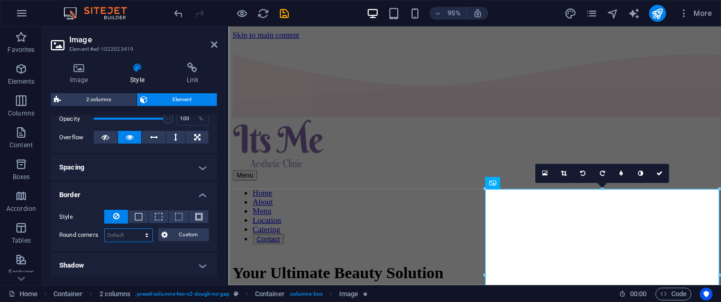
click at [139, 236] on select "Default px rem % vh vw Custom" at bounding box center [129, 235] width 48 height 13
select select "px"
click option "px" at bounding box center [0, 0] width 0 height 0
type input "25"
click at [259, 276] on div "Your Ultimate Beauty Solution" at bounding box center [488, 286] width 510 height 20
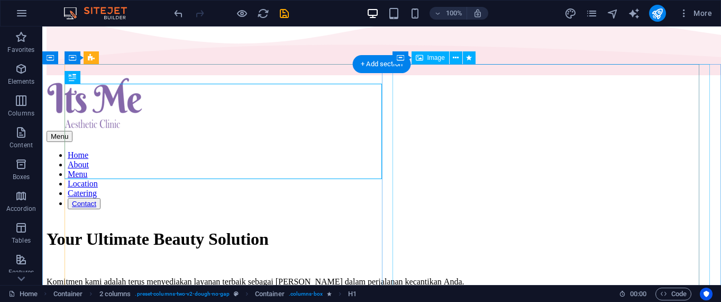
scroll to position [121, 0]
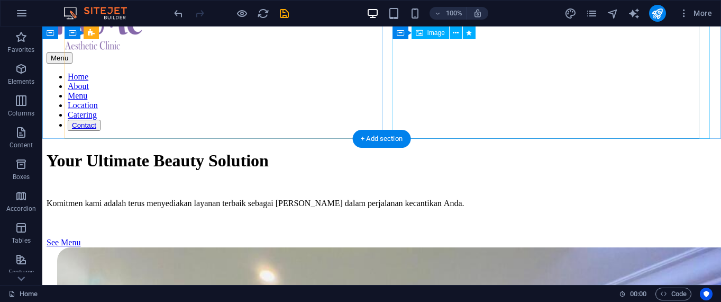
select select "px"
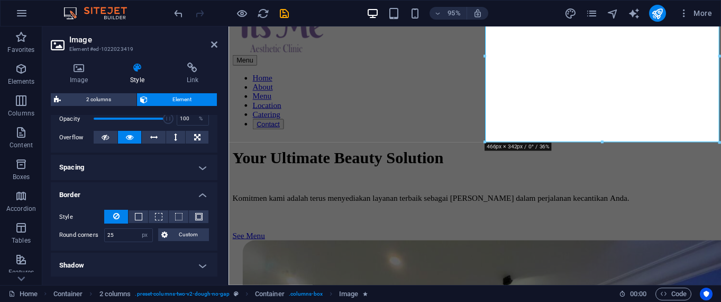
scroll to position [216, 0]
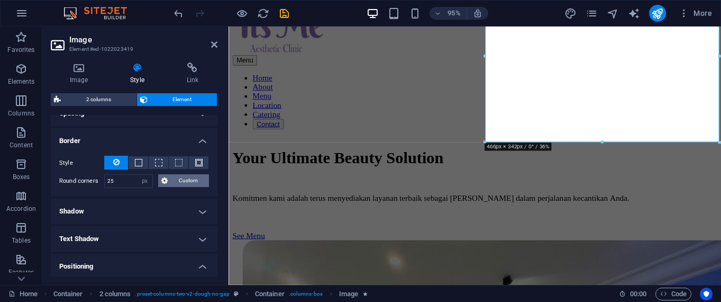
click at [177, 179] on span "Custom" at bounding box center [188, 180] width 35 height 13
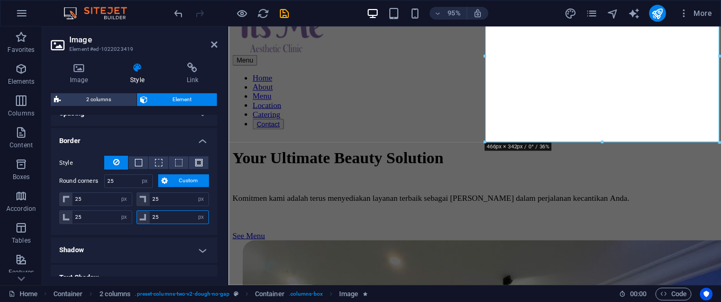
click at [184, 220] on input "25" at bounding box center [179, 217] width 59 height 13
click at [171, 197] on input "25" at bounding box center [179, 199] width 59 height 13
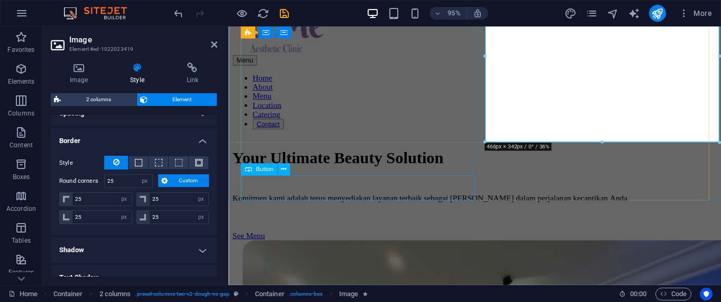
click at [431, 242] on div "See Menu" at bounding box center [488, 247] width 510 height 10
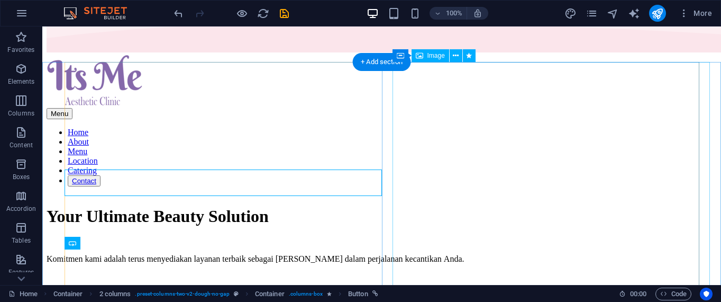
scroll to position [44, 0]
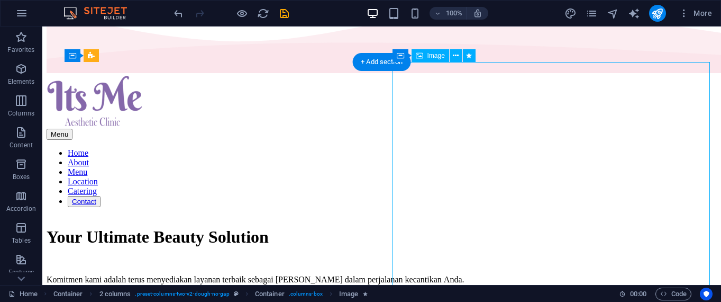
select select "px"
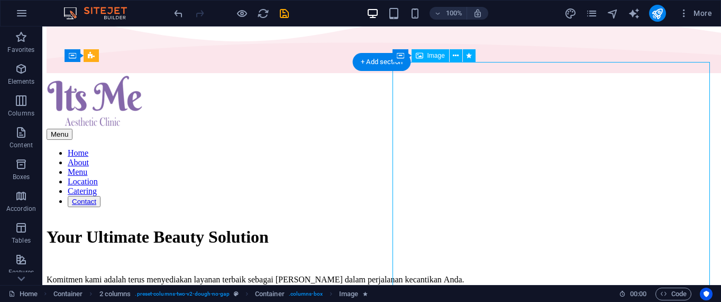
select select "px"
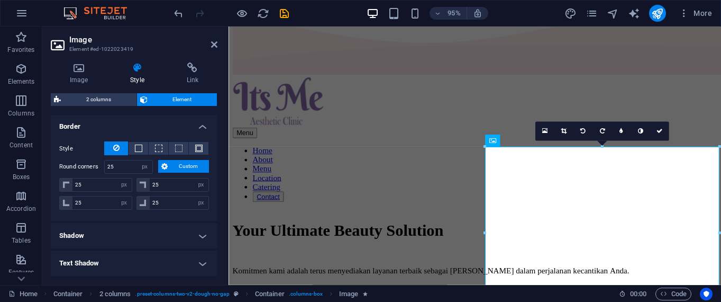
scroll to position [216, 0]
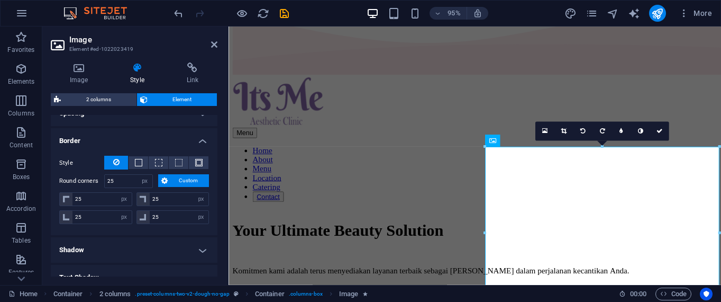
click at [170, 177] on button "Custom" at bounding box center [183, 180] width 51 height 13
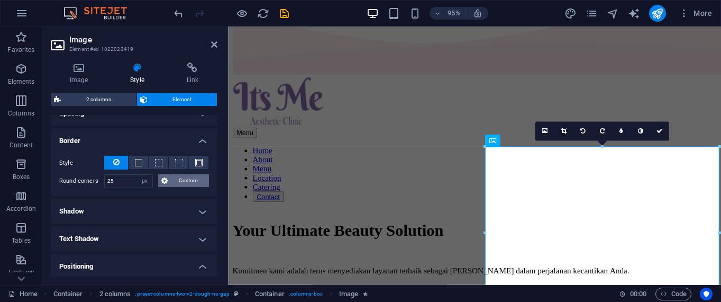
click at [171, 176] on button "Custom" at bounding box center [183, 180] width 51 height 13
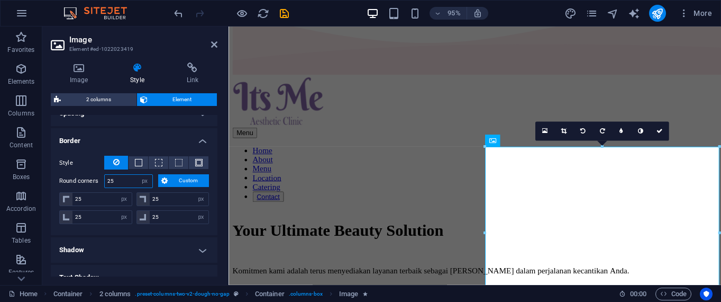
click at [125, 180] on input "25" at bounding box center [129, 181] width 48 height 13
click at [167, 203] on input "25" at bounding box center [179, 199] width 59 height 13
click at [135, 162] on span at bounding box center [138, 162] width 7 height 7
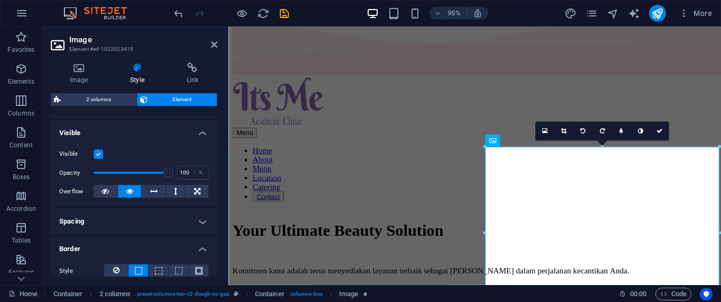
scroll to position [162, 0]
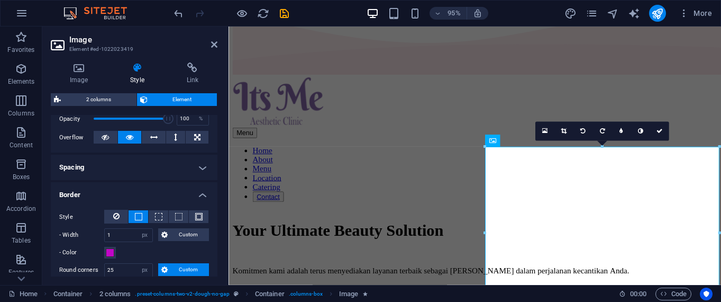
click at [115, 170] on h4 "Spacing" at bounding box center [134, 166] width 167 height 25
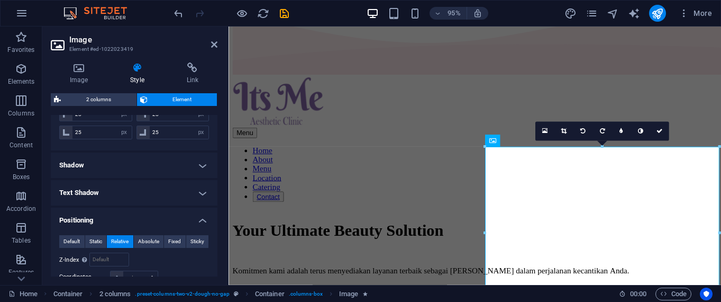
scroll to position [432, 0]
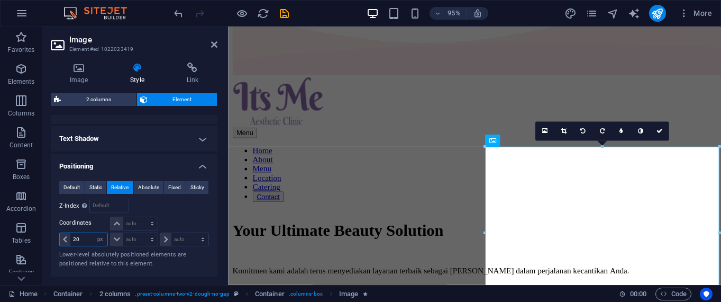
click at [78, 237] on input "20" at bounding box center [88, 239] width 37 height 13
type input "0"
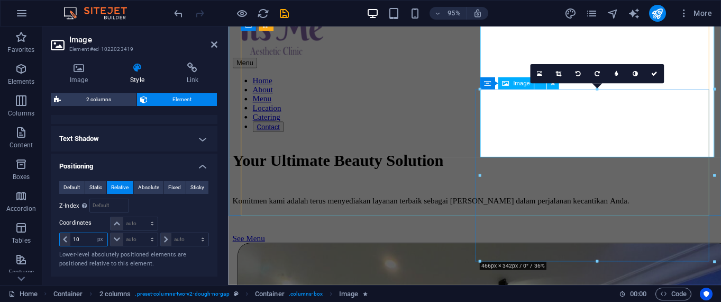
scroll to position [104, 0]
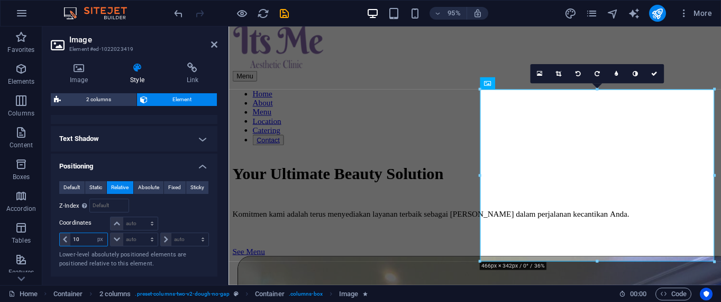
drag, startPoint x: 83, startPoint y: 243, endPoint x: 74, endPoint y: 242, distance: 8.5
click at [74, 242] on input "10" at bounding box center [88, 239] width 37 height 13
type input "10"
click at [434, 171] on div "Your Ultimate Beauty Solution" at bounding box center [488, 181] width 510 height 20
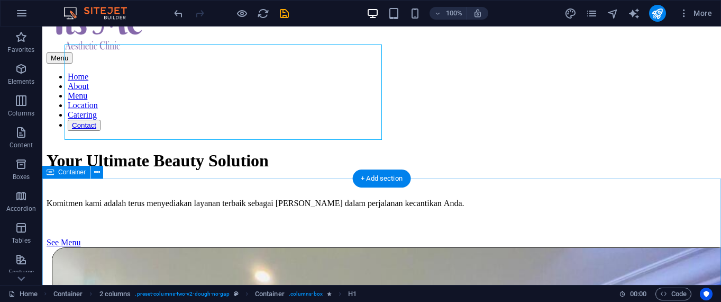
scroll to position [0, 0]
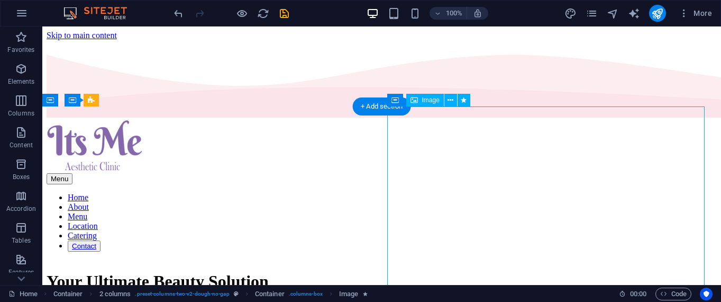
select select "px"
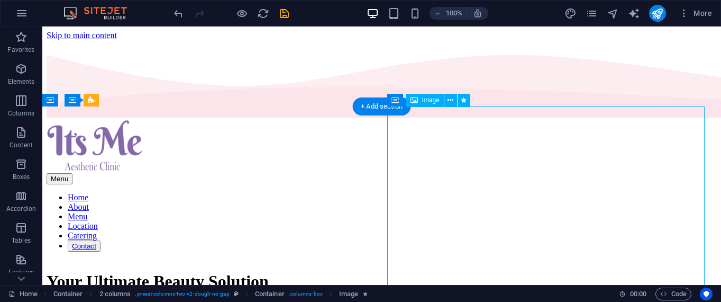
select select "px"
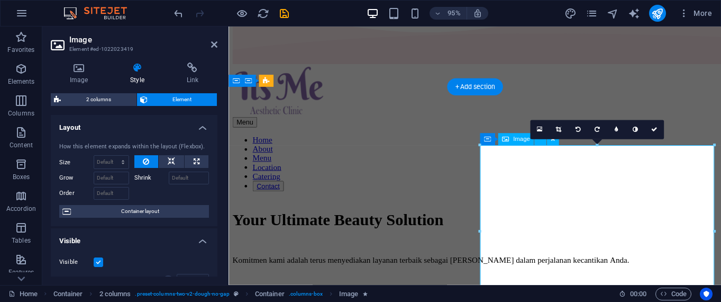
scroll to position [60, 0]
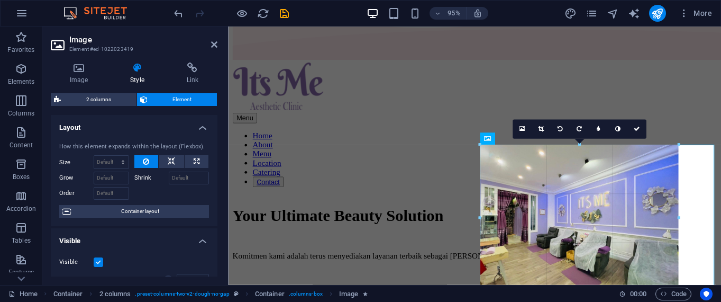
drag, startPoint x: 479, startPoint y: 133, endPoint x: 520, endPoint y: 175, distance: 58.0
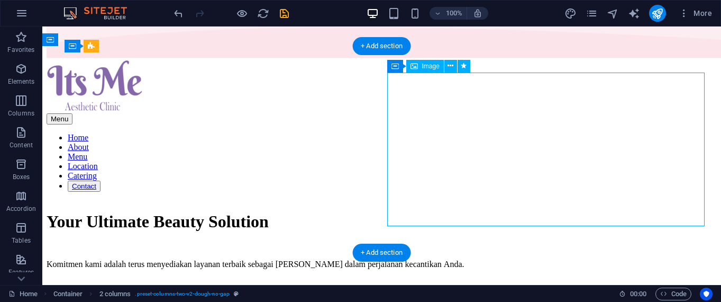
select select "px"
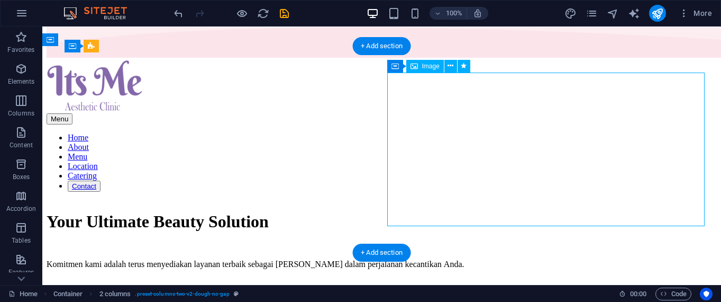
select select "px"
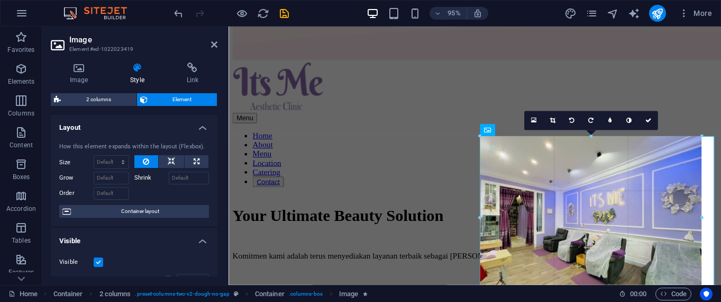
drag, startPoint x: 479, startPoint y: 144, endPoint x: 462, endPoint y: 126, distance: 24.7
click at [462, 126] on div "Drag here to replace the existing content. Press “Ctrl” if you want to create a…" at bounding box center [475, 126] width 493 height 315
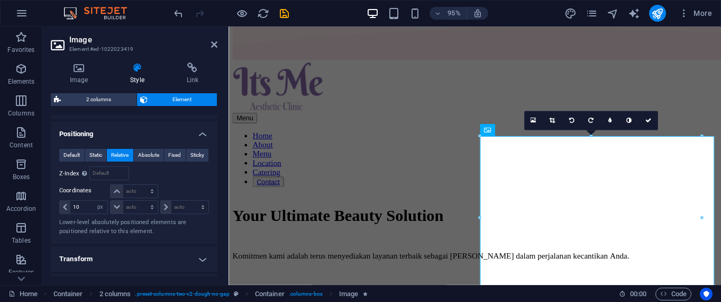
scroll to position [486, 0]
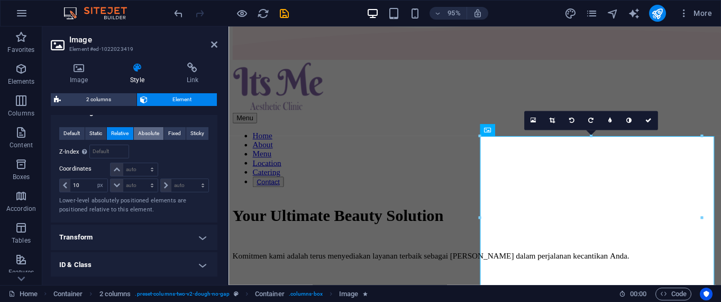
click at [147, 129] on span "Absolute" at bounding box center [148, 133] width 21 height 13
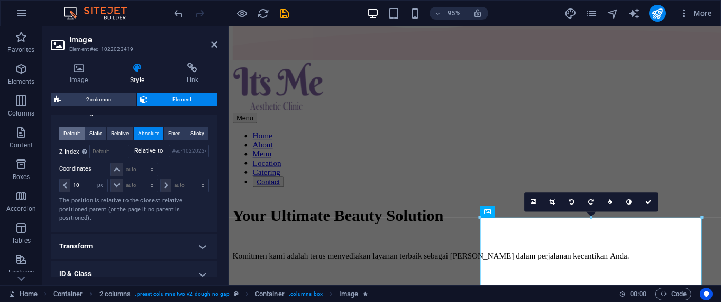
click at [68, 130] on span "Default" at bounding box center [71, 133] width 16 height 13
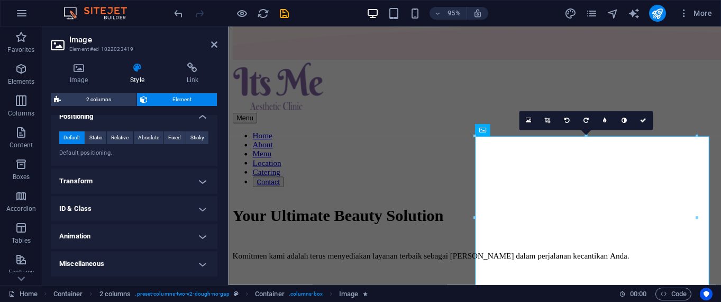
scroll to position [481, 0]
click at [170, 137] on span "Fixed" at bounding box center [174, 138] width 13 height 13
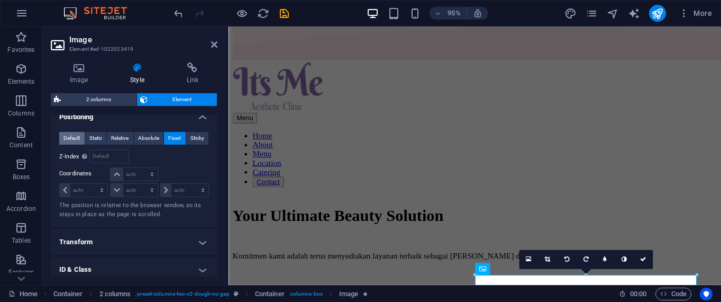
click at [75, 140] on span "Default" at bounding box center [71, 138] width 16 height 13
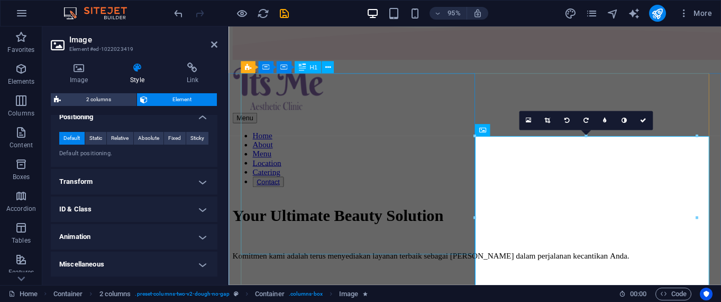
click at [418, 216] on div "Your Ultimate Beauty Solution" at bounding box center [488, 226] width 510 height 20
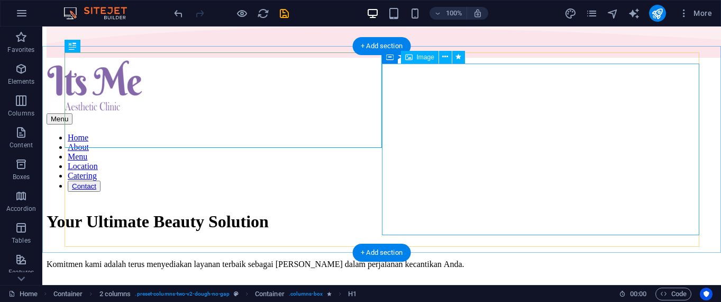
select select "px"
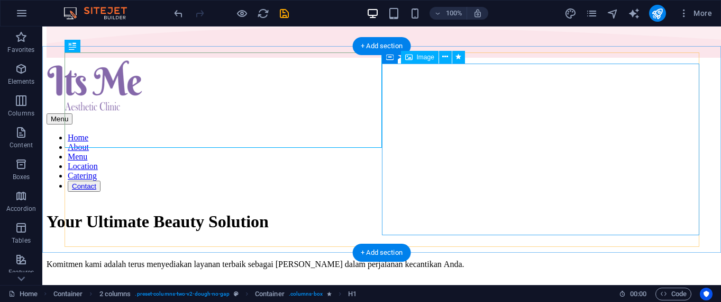
select select "px"
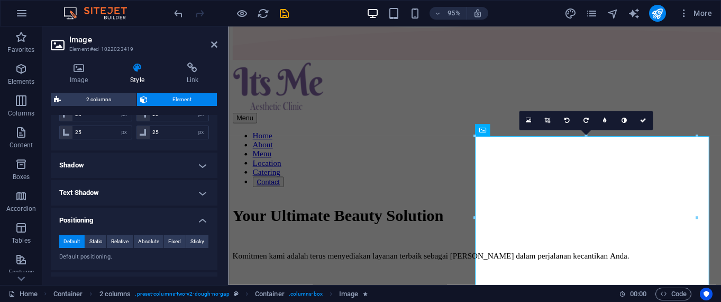
scroll to position [432, 0]
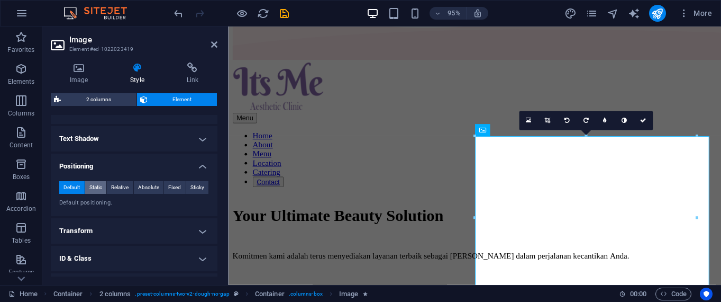
click at [97, 185] on span "Static" at bounding box center [95, 187] width 13 height 13
click at [111, 186] on button "Relative" at bounding box center [120, 187] width 26 height 13
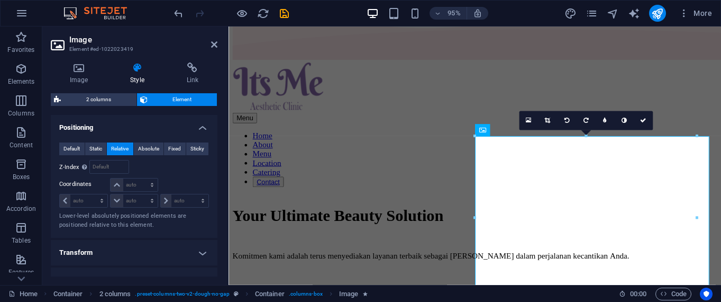
scroll to position [486, 0]
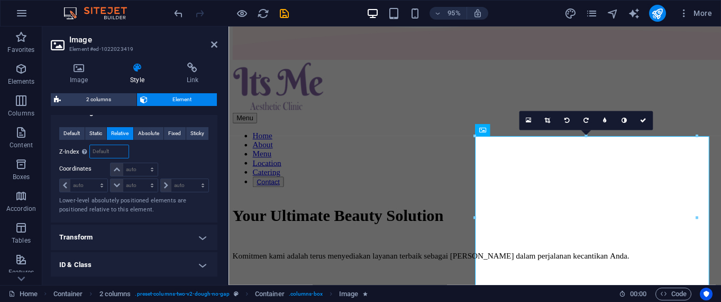
click at [98, 148] on input "number" at bounding box center [109, 151] width 38 height 13
click at [93, 187] on select "auto px rem % em" at bounding box center [84, 185] width 48 height 13
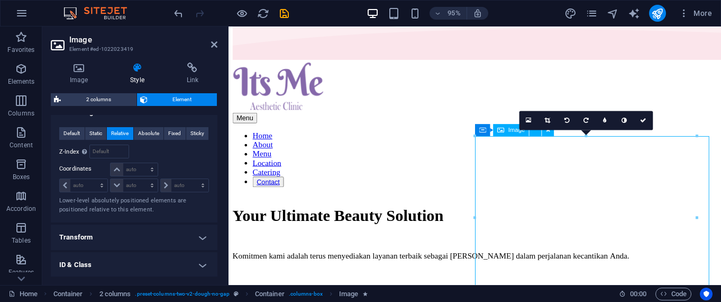
drag, startPoint x: 599, startPoint y: 199, endPoint x: 608, endPoint y: 198, distance: 9.1
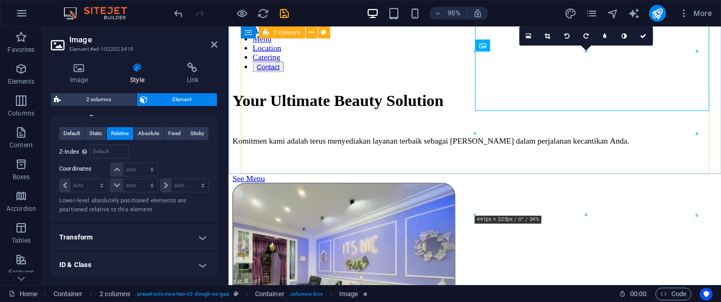
scroll to position [60, 0]
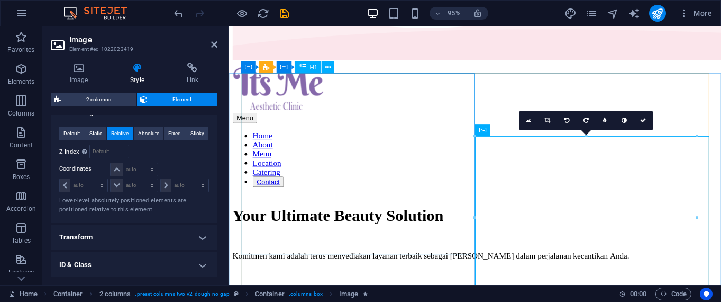
click at [459, 216] on div "Your Ultimate Beauty Solution" at bounding box center [488, 226] width 510 height 20
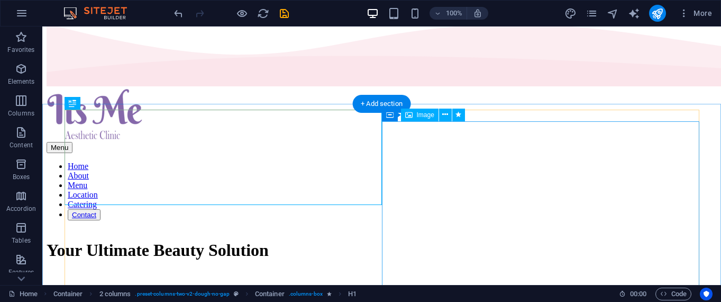
scroll to position [0, 0]
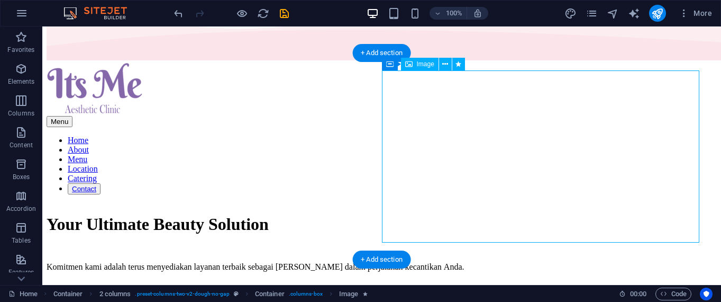
scroll to position [60, 0]
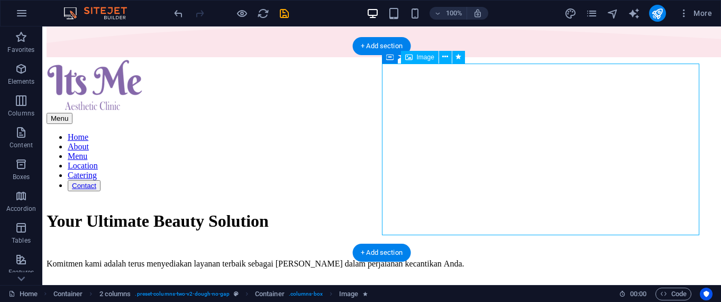
select select "px"
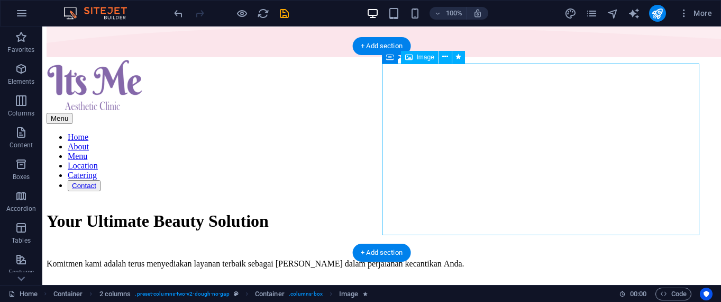
select select "px"
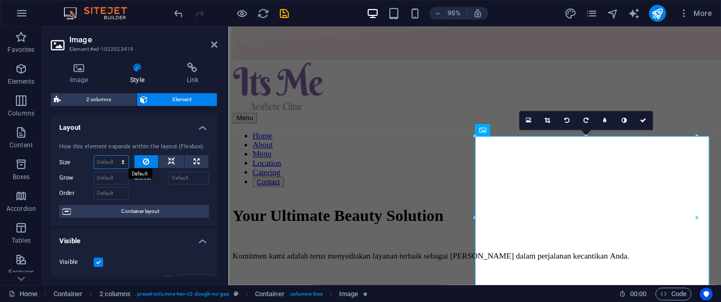
click at [112, 162] on select "Default auto px % 1/1 1/2 1/3 1/4 1/5 1/6 1/7 1/8 1/9 1/10" at bounding box center [111, 162] width 34 height 13
select select "1/6"
click option "1/6" at bounding box center [0, 0] width 0 height 0
type input "16.66"
select select "%"
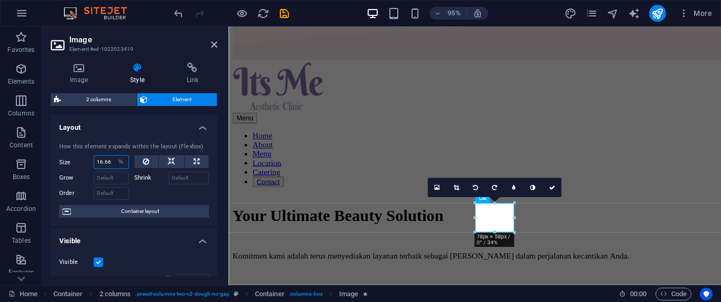
click at [108, 163] on input "16.66" at bounding box center [111, 162] width 34 height 13
click at [145, 165] on icon at bounding box center [146, 161] width 6 height 13
select select "DISABLED_OPTION_VALUE"
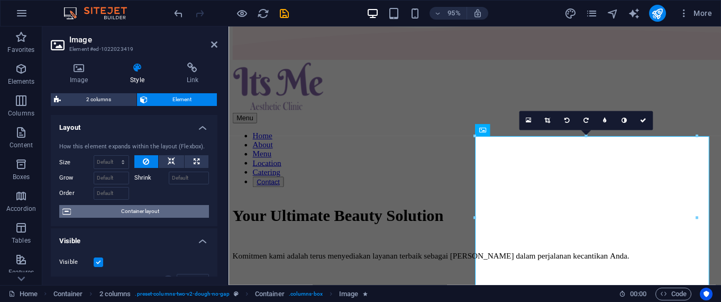
click at [132, 212] on span "Container layout" at bounding box center [140, 211] width 132 height 13
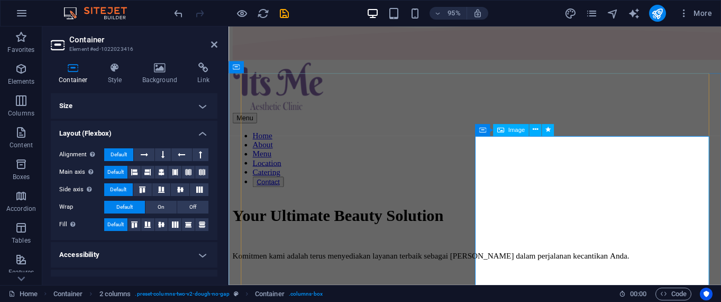
scroll to position [19, 0]
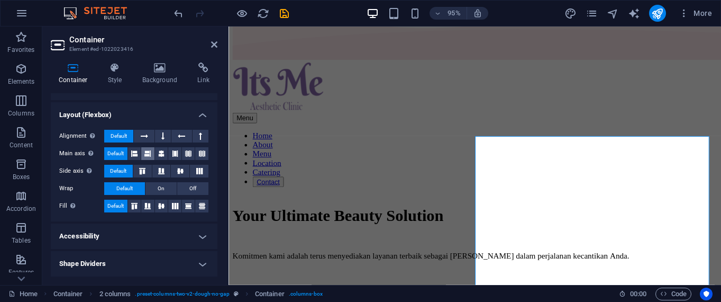
click at [152, 156] on button at bounding box center [147, 153] width 13 height 13
click at [177, 135] on button at bounding box center [181, 136] width 20 height 13
click at [147, 135] on icon at bounding box center [144, 136] width 7 height 13
click at [123, 133] on span "Default" at bounding box center [119, 136] width 16 height 13
click at [136, 154] on icon at bounding box center [134, 153] width 6 height 13
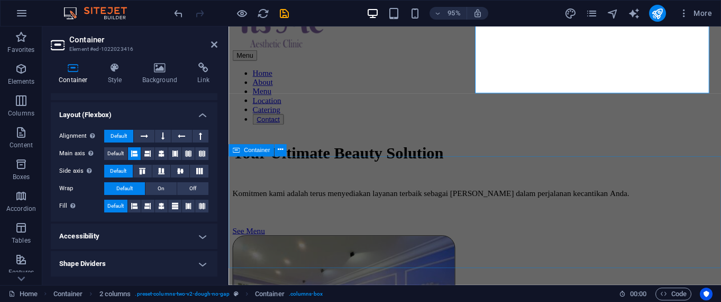
scroll to position [120, 0]
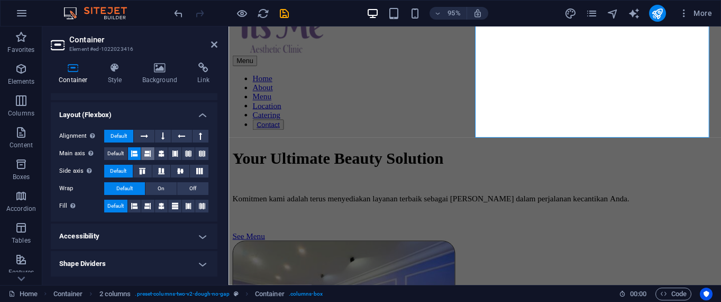
click at [145, 154] on icon at bounding box center [147, 153] width 6 height 13
click at [133, 153] on icon at bounding box center [134, 153] width 6 height 13
click at [161, 210] on icon at bounding box center [161, 205] width 6 height 13
click at [181, 205] on button at bounding box center [174, 205] width 13 height 13
click at [193, 206] on button at bounding box center [188, 205] width 13 height 13
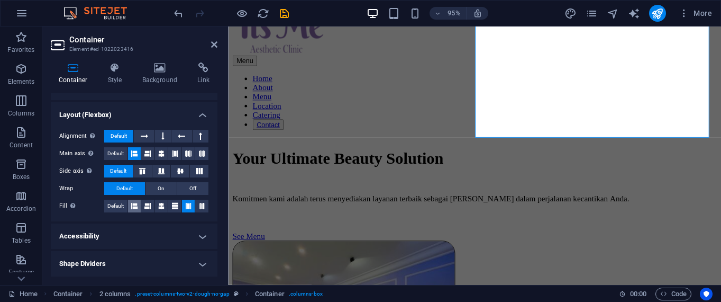
click at [130, 203] on button at bounding box center [134, 205] width 13 height 13
click at [135, 232] on h4 "Accessibility" at bounding box center [134, 235] width 167 height 25
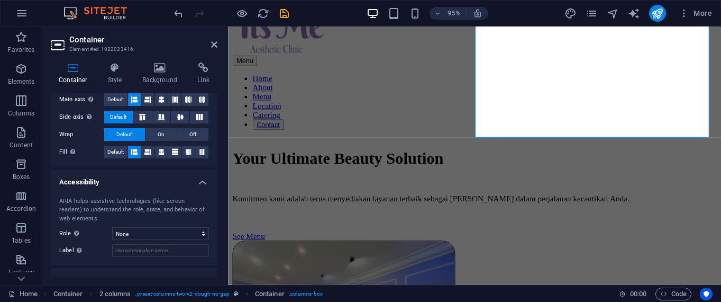
click at [157, 187] on h4 "Accessibility" at bounding box center [134, 178] width 167 height 19
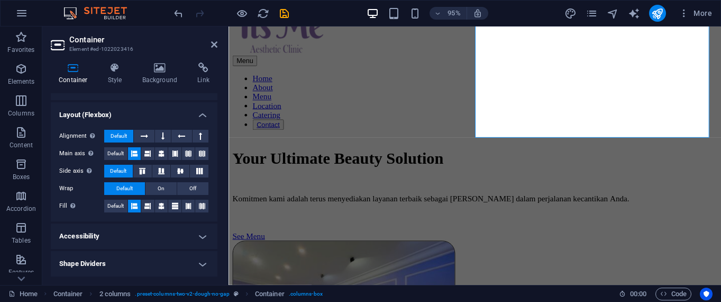
click at [154, 263] on h4 "Shape Dividers" at bounding box center [134, 263] width 167 height 25
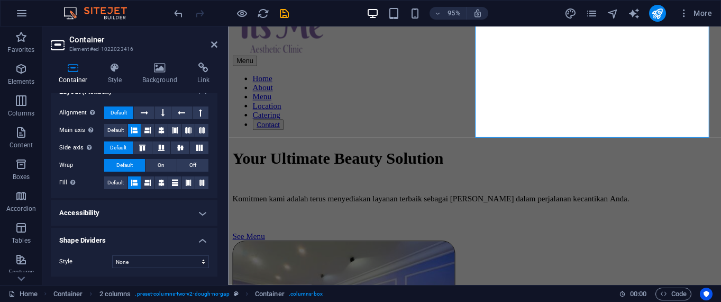
click at [158, 228] on h4 "Shape Dividers" at bounding box center [134, 237] width 167 height 19
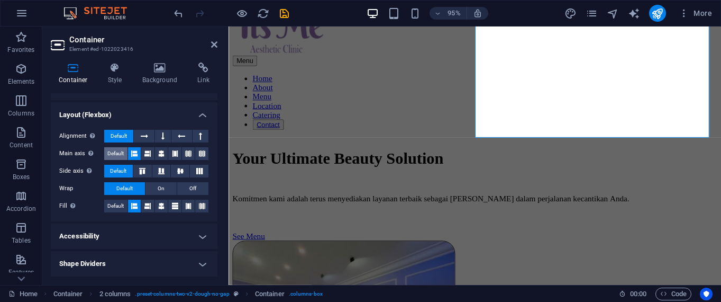
scroll to position [0, 0]
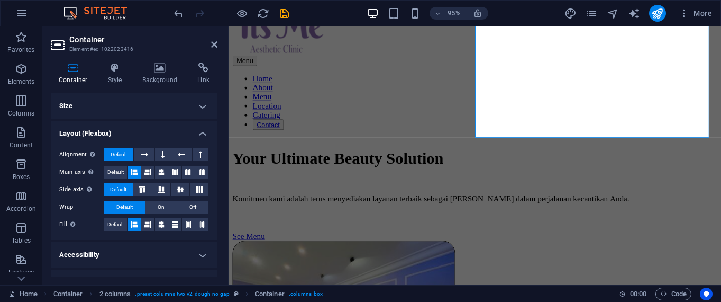
click at [137, 111] on h4 "Size" at bounding box center [134, 105] width 167 height 25
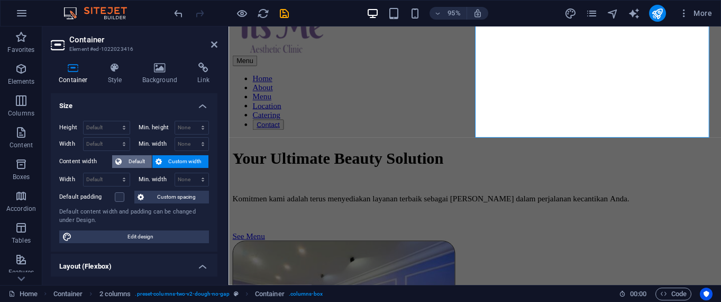
click at [142, 160] on span "Default" at bounding box center [137, 161] width 24 height 13
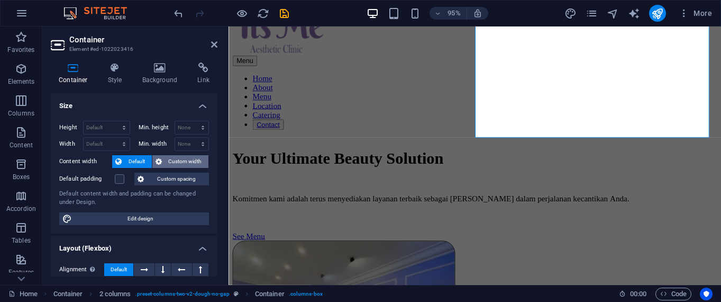
click at [170, 162] on span "Custom width" at bounding box center [185, 161] width 41 height 13
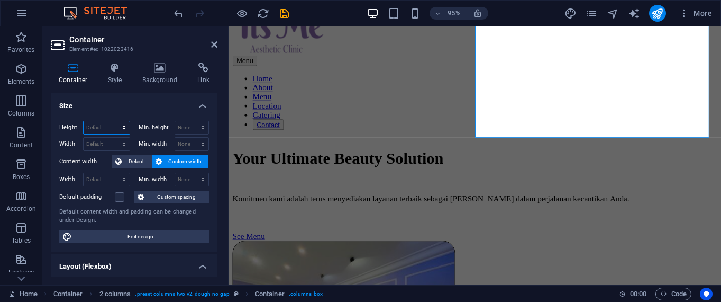
click at [84, 121] on select "Default px rem % vh vw" at bounding box center [107, 127] width 46 height 13
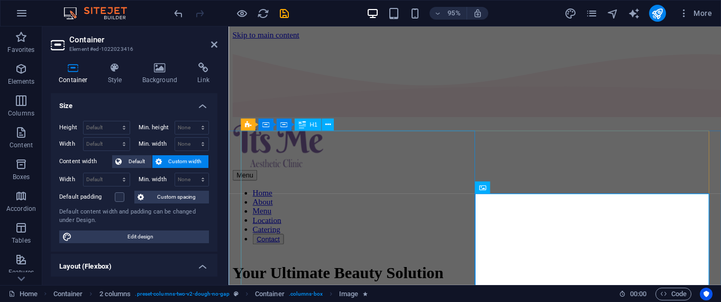
click at [447, 276] on div "Your Ultimate Beauty Solution" at bounding box center [488, 286] width 510 height 20
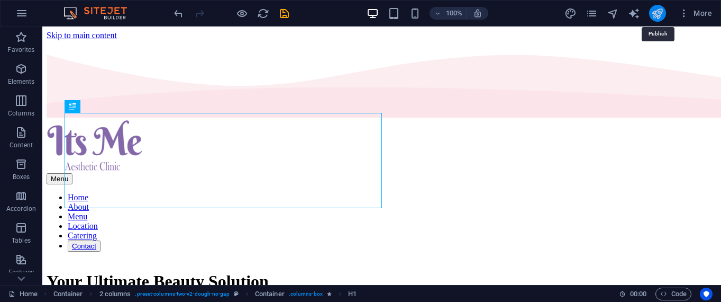
click at [658, 14] on icon "publish" at bounding box center [657, 13] width 12 height 12
